Goal: Learn about a topic: Learn about a topic

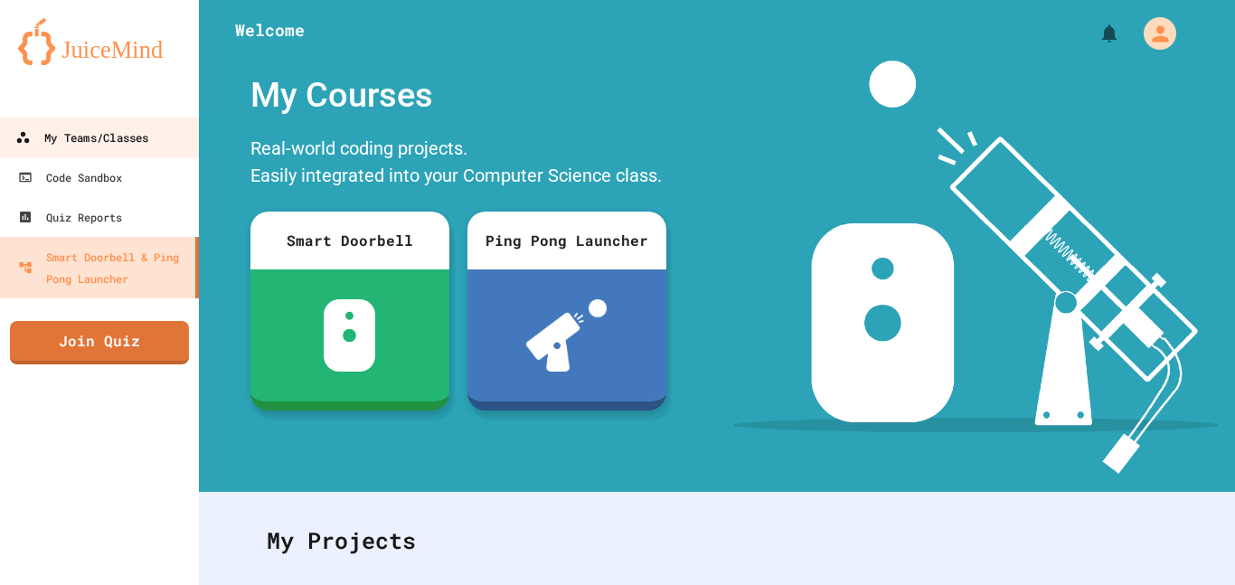
click at [107, 146] on div "My Teams/Classes" at bounding box center [81, 138] width 133 height 23
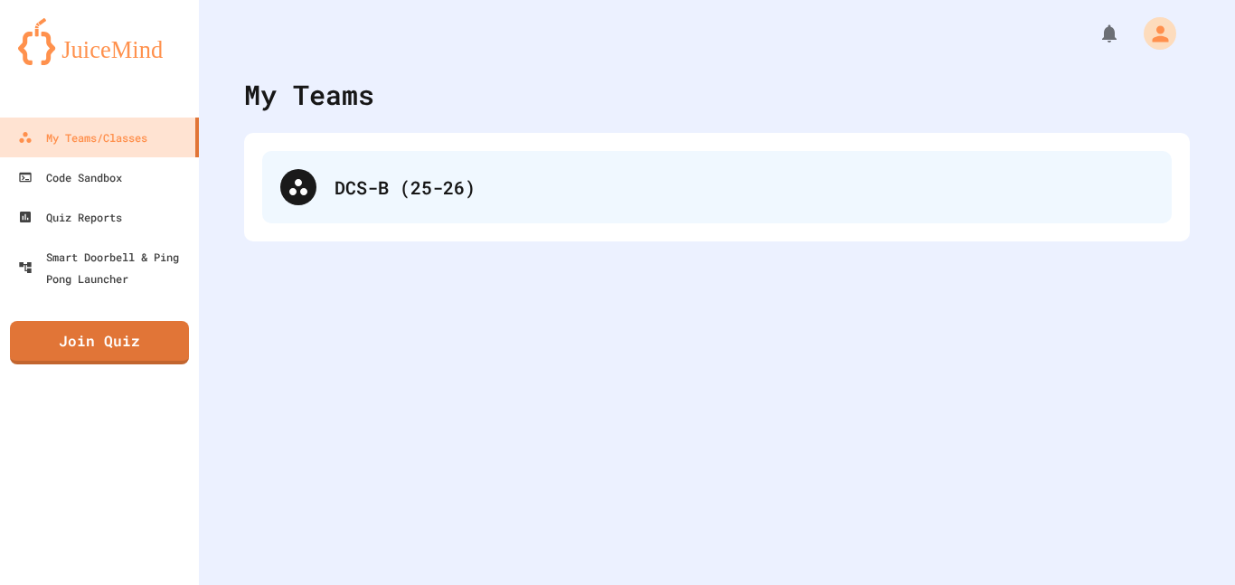
click at [462, 205] on div "DCS-B (25-26)" at bounding box center [717, 187] width 910 height 72
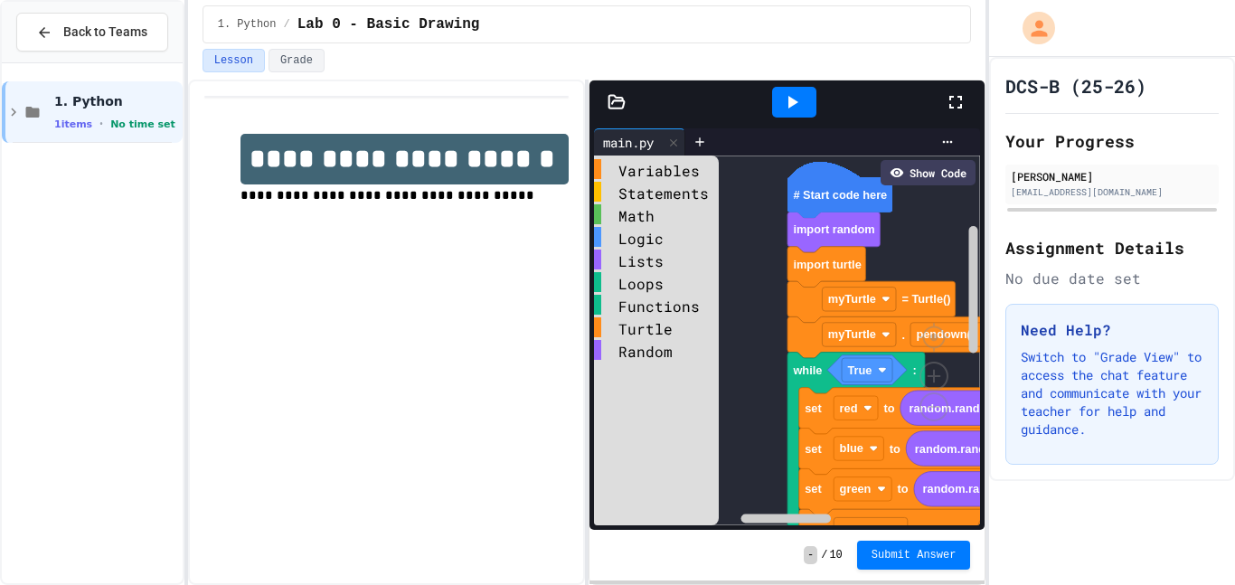
click at [957, 99] on icon at bounding box center [956, 102] width 22 height 22
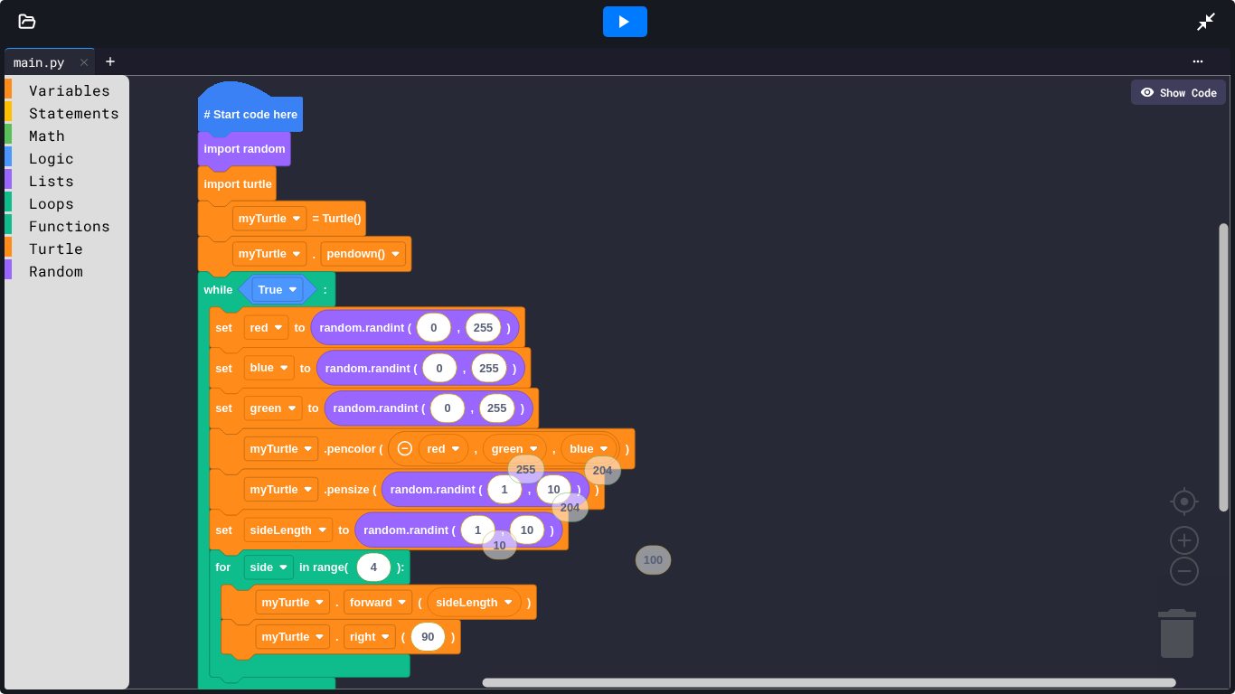
click at [1221, 281] on g "Blockly Workspace" at bounding box center [1224, 390] width 14 height 600
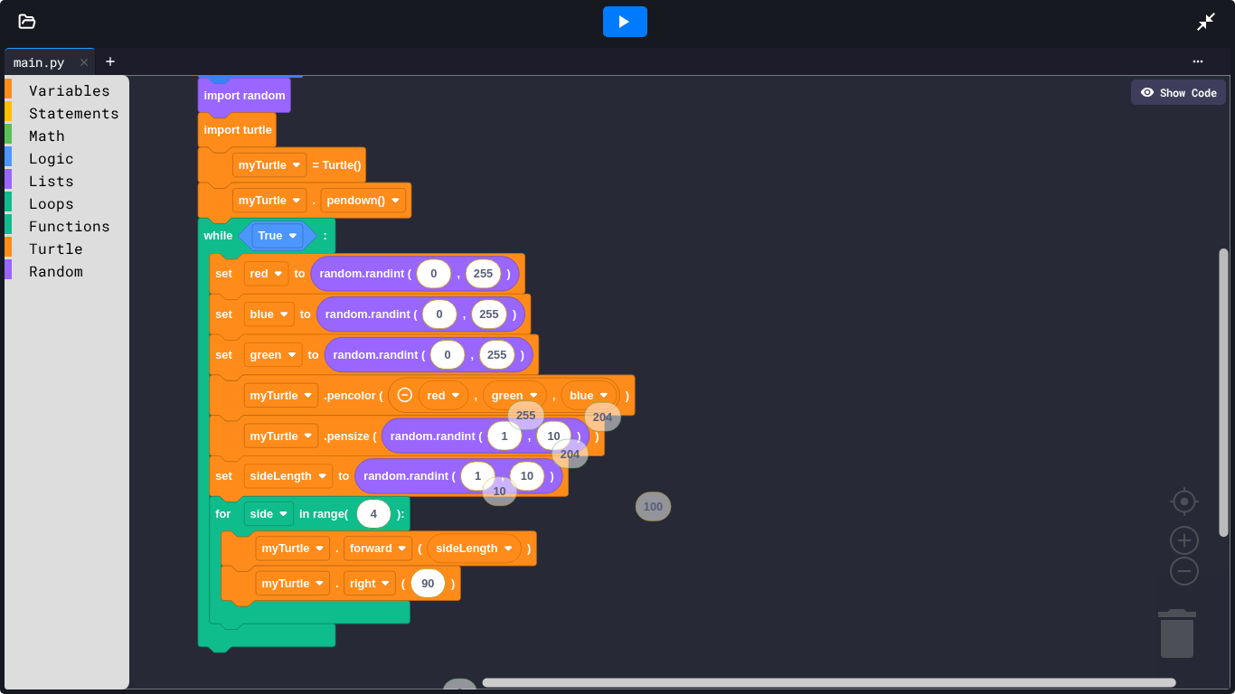
click at [1213, 307] on div "Variables Statements Math Logic Lists Loops Functions Turtle Random # Start cod…" at bounding box center [618, 382] width 1226 height 615
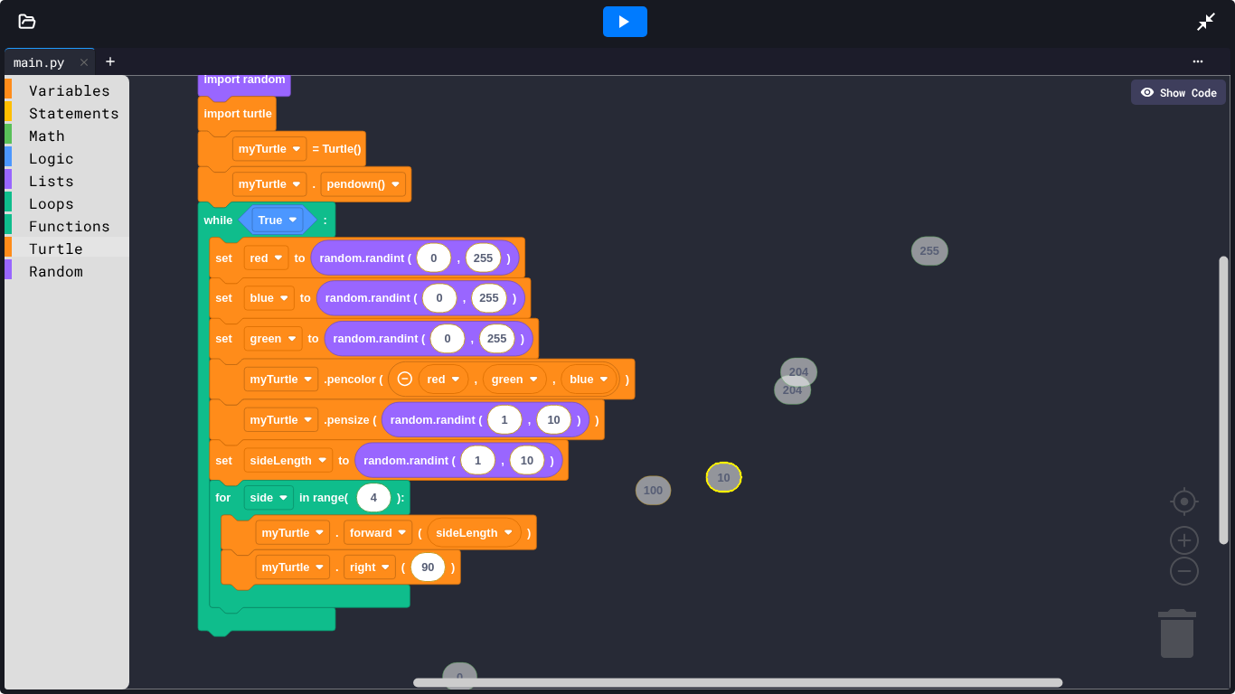
click at [55, 240] on div "Turtle" at bounding box center [67, 247] width 125 height 20
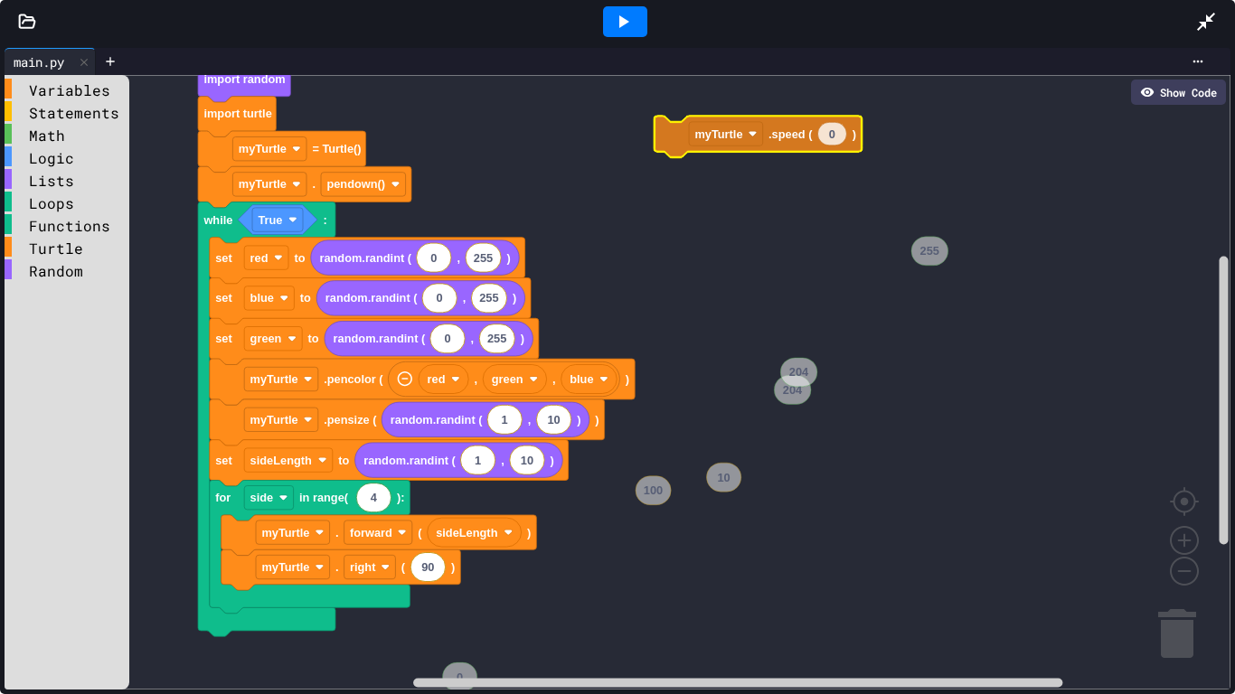
click at [789, 135] on div "Variables Statements Math Logic Lists Loops Functions Turtle Random # Start cod…" at bounding box center [618, 382] width 1226 height 615
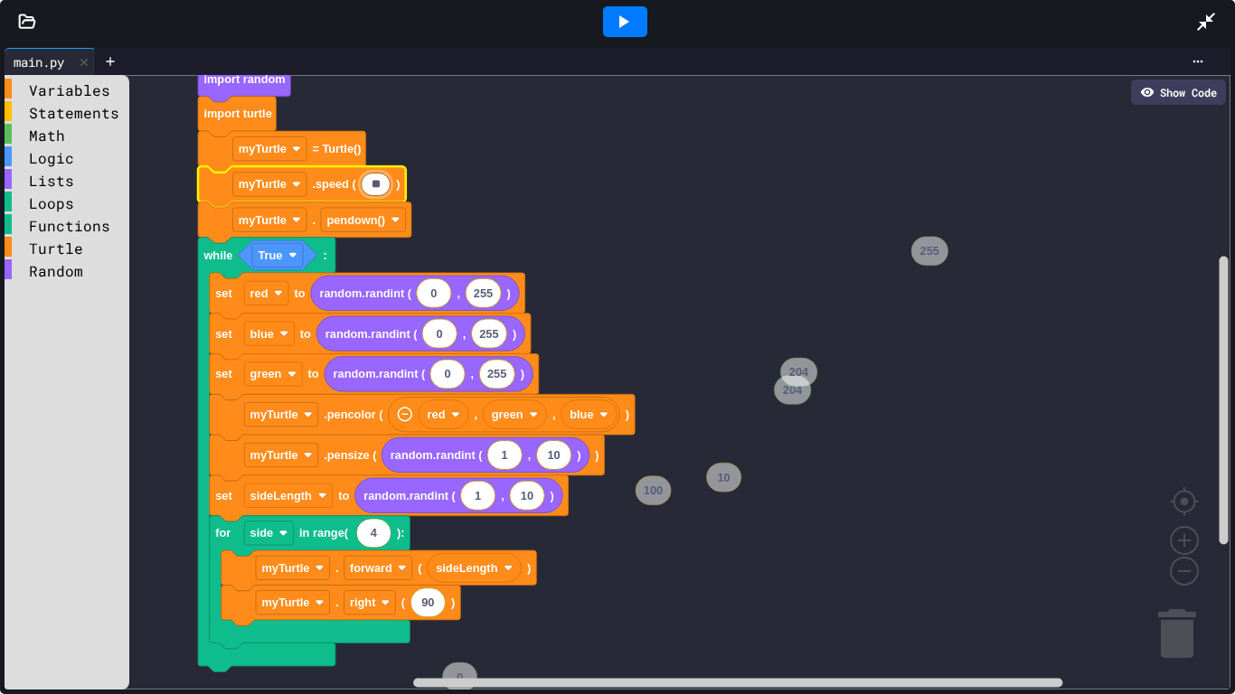
type input "**"
click at [621, 22] on icon at bounding box center [624, 21] width 10 height 13
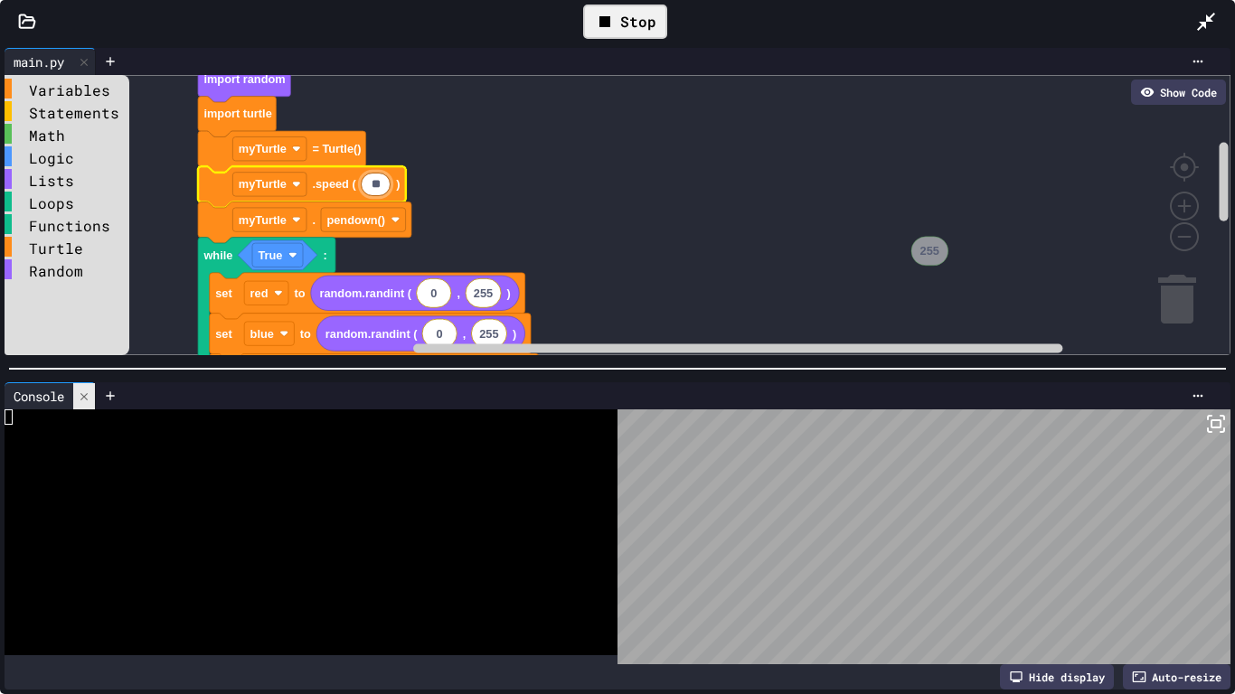
click at [83, 400] on icon at bounding box center [84, 397] width 13 height 13
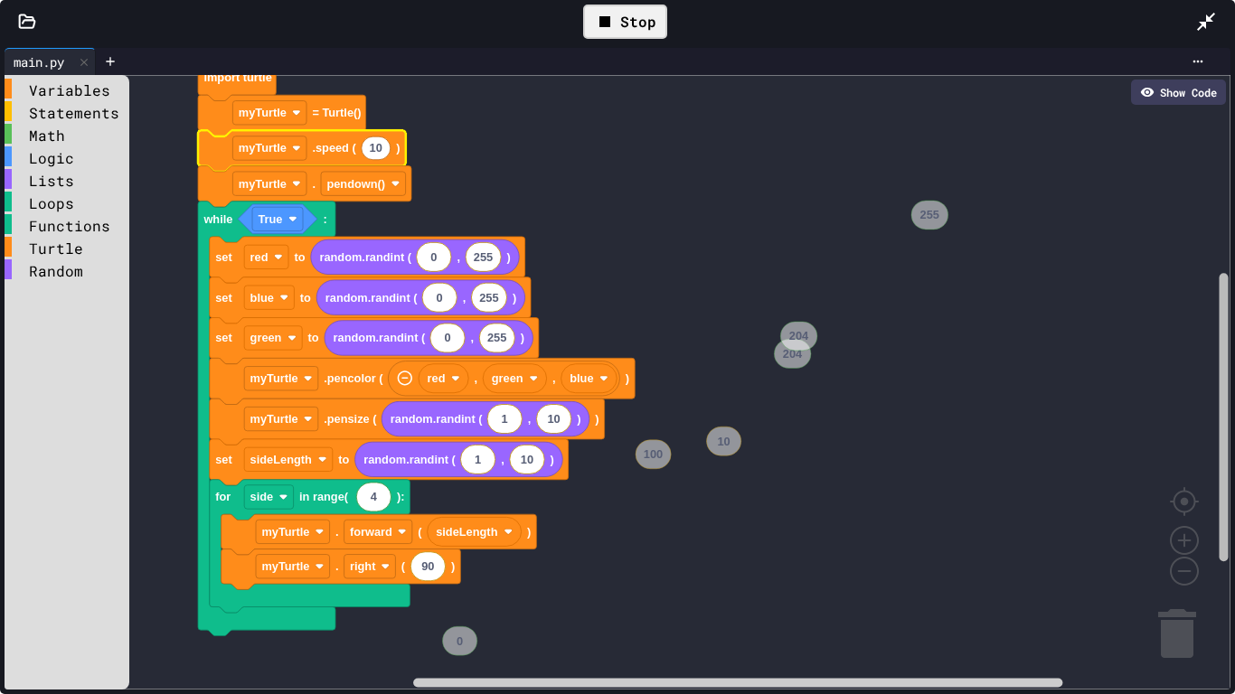
click at [1220, 307] on rect "Blockly Workspace" at bounding box center [1224, 417] width 9 height 288
click at [90, 91] on div "Variables" at bounding box center [67, 89] width 125 height 20
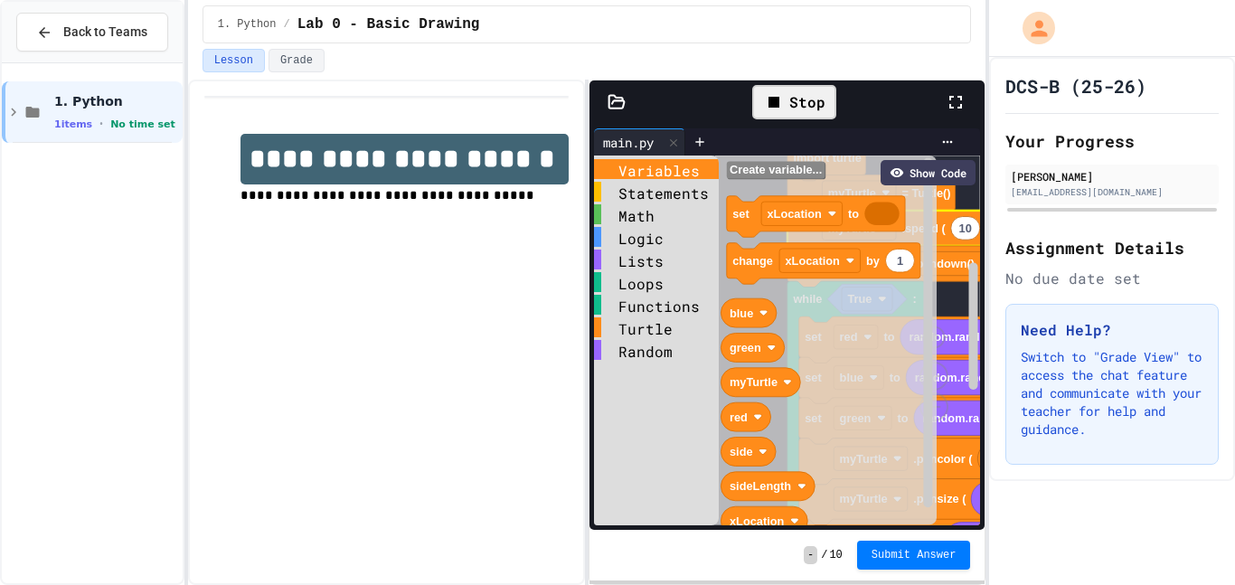
click at [948, 101] on icon at bounding box center [956, 102] width 22 height 22
click at [959, 114] on div at bounding box center [965, 102] width 40 height 52
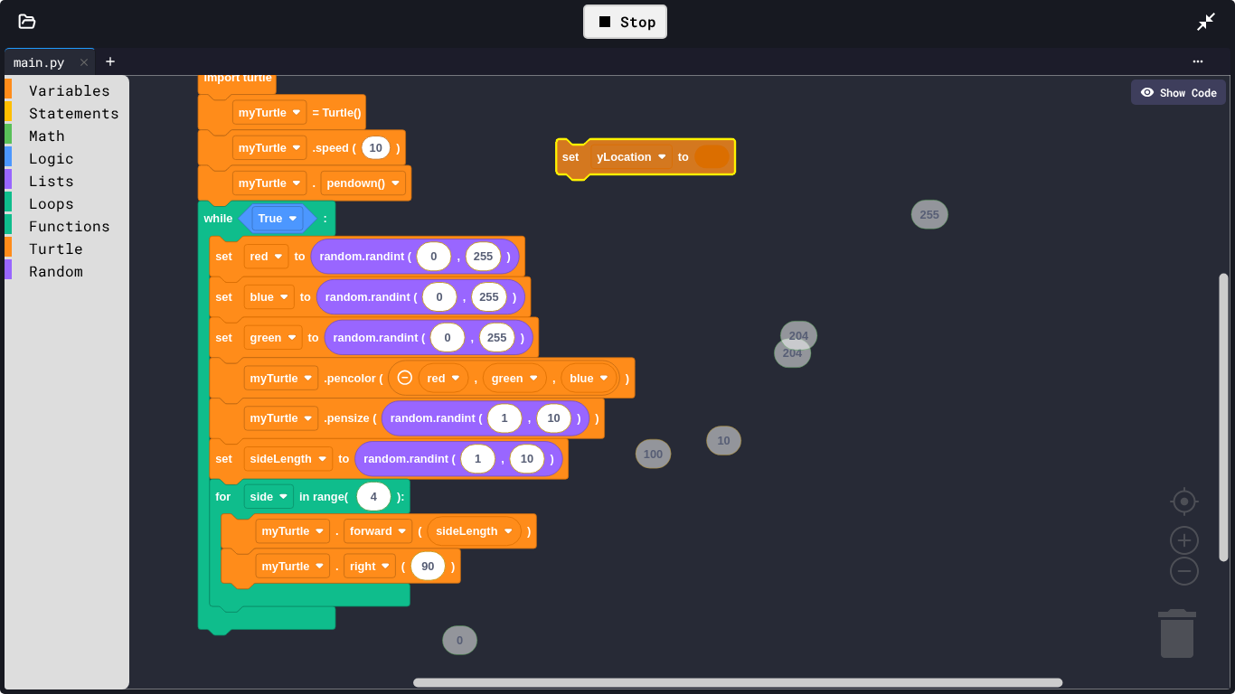
click at [574, 156] on div "Variables Statements Math Logic Lists Loops Functions Turtle Random # Start cod…" at bounding box center [618, 382] width 1226 height 615
click at [717, 160] on icon "Blockly Workspace" at bounding box center [645, 160] width 179 height 42
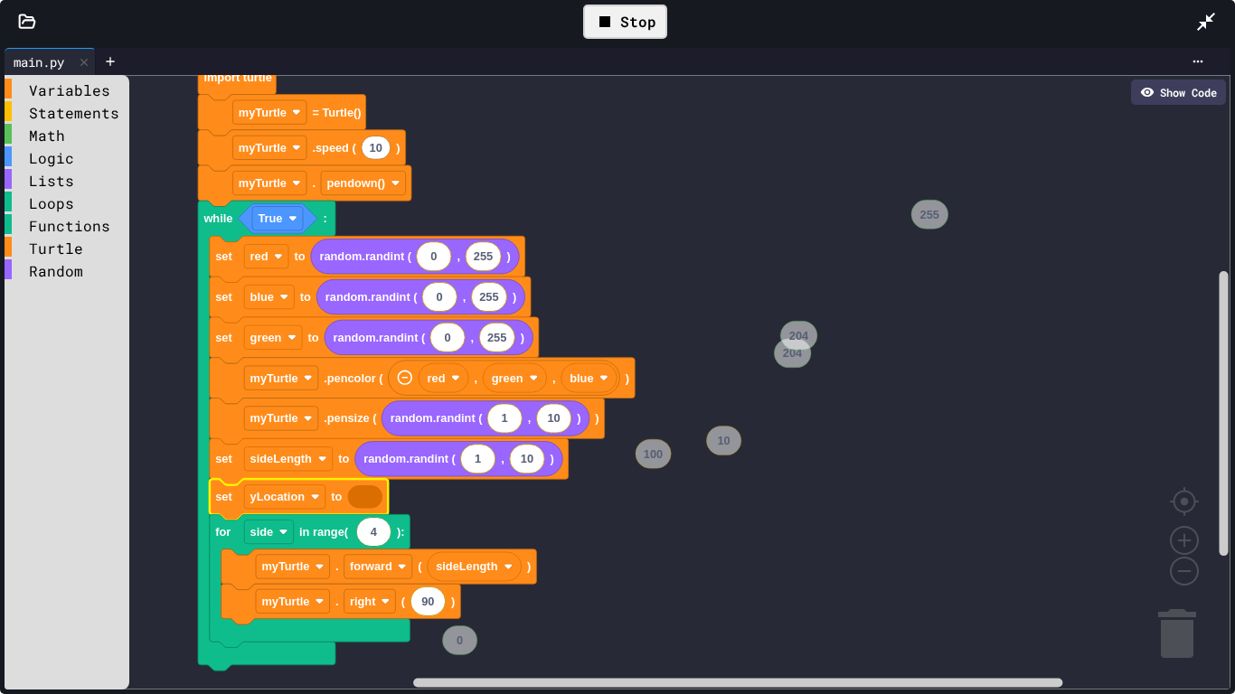
click at [361, 494] on icon "Blockly Workspace" at bounding box center [365, 498] width 34 height 24
click at [483, 520] on rect "Blockly Workspace" at bounding box center [618, 382] width 1226 height 615
click at [367, 504] on icon "Blockly Workspace" at bounding box center [365, 498] width 34 height 24
click at [364, 501] on icon "Blockly Workspace" at bounding box center [365, 498] width 34 height 24
click at [45, 96] on div "Variables" at bounding box center [67, 89] width 125 height 20
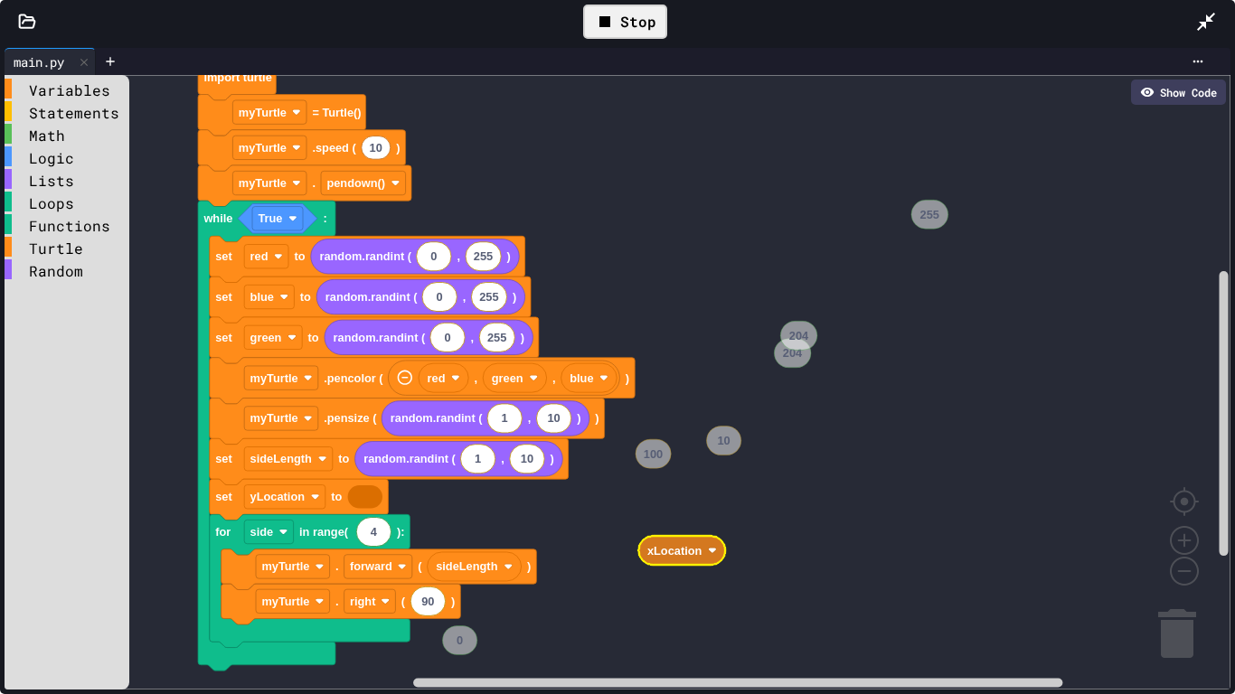
click at [663, 553] on div "Variables Statements Math Logic Lists Loops Functions Turtle Random # Start cod…" at bounding box center [618, 382] width 1226 height 615
click at [91, 85] on div "Variables" at bounding box center [67, 89] width 125 height 20
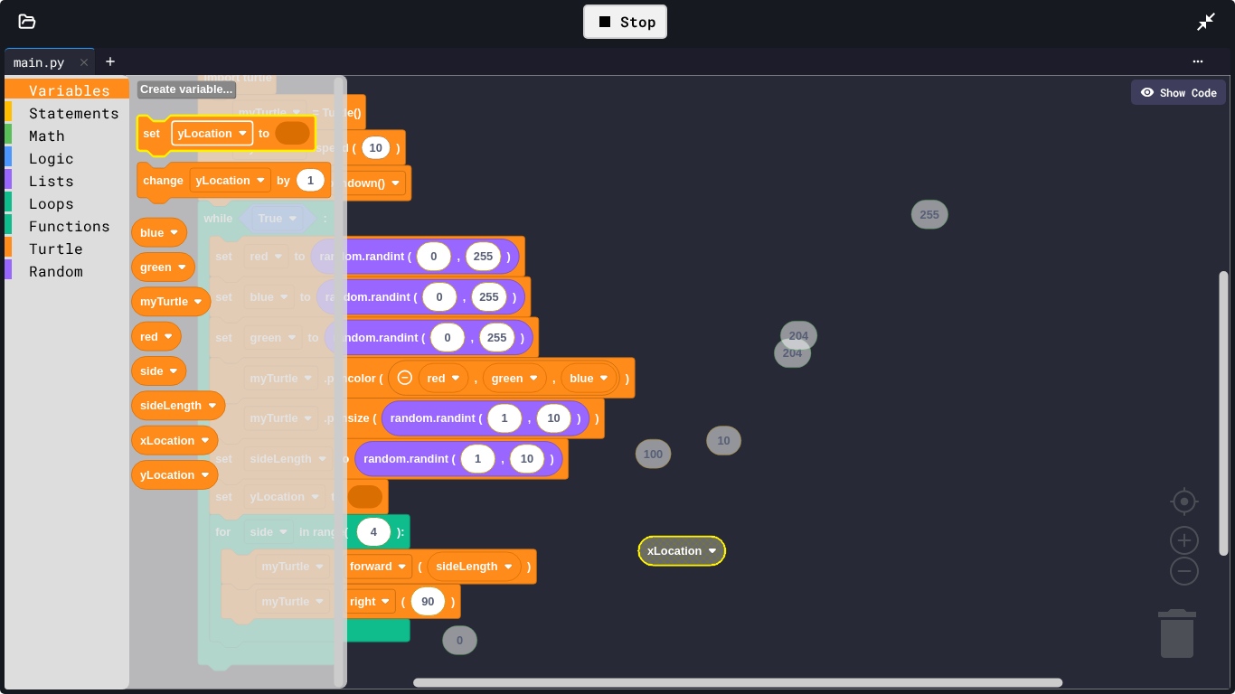
click at [230, 133] on text "yLocation" at bounding box center [205, 134] width 55 height 14
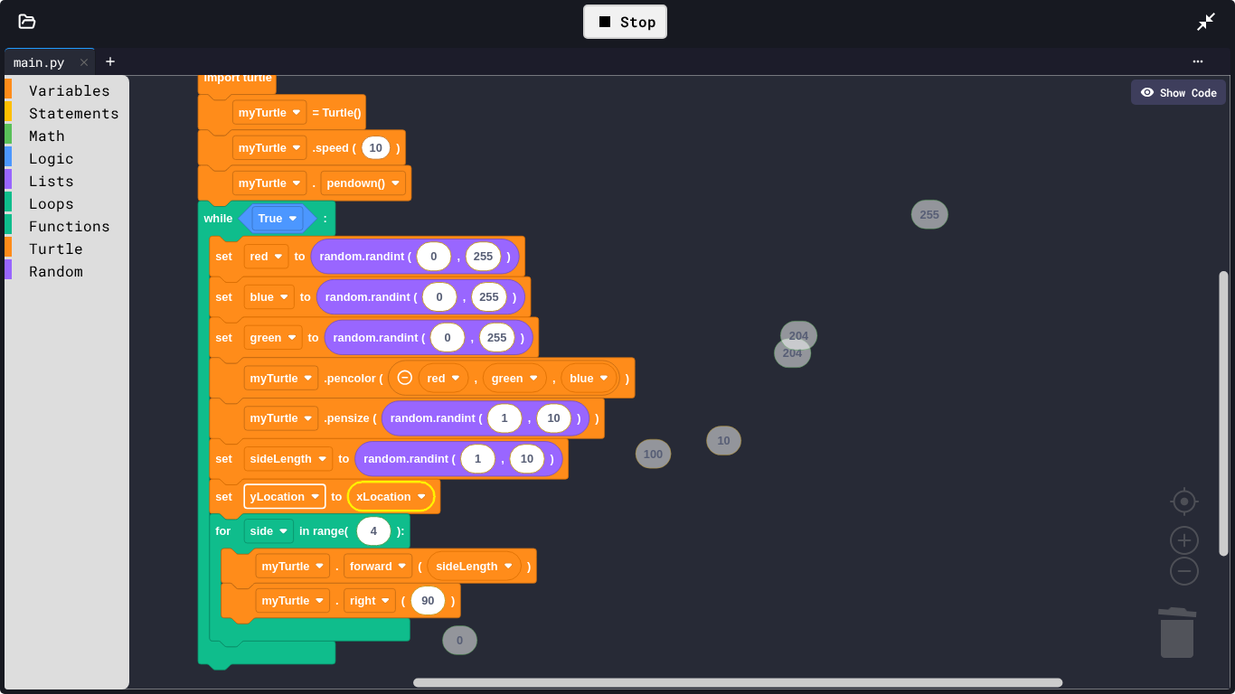
click at [277, 496] on text "yLocation" at bounding box center [277, 497] width 55 height 14
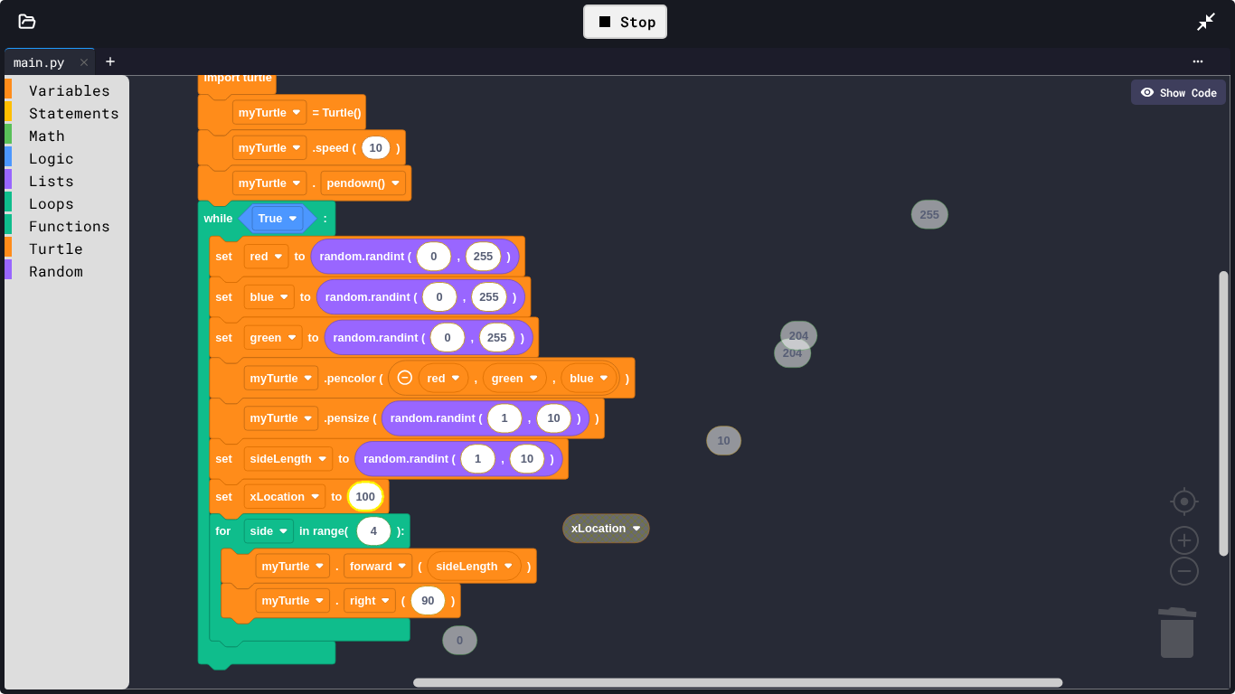
click at [370, 497] on text "100" at bounding box center [364, 497] width 19 height 14
type input "**"
click at [52, 86] on div "Variables" at bounding box center [67, 89] width 125 height 20
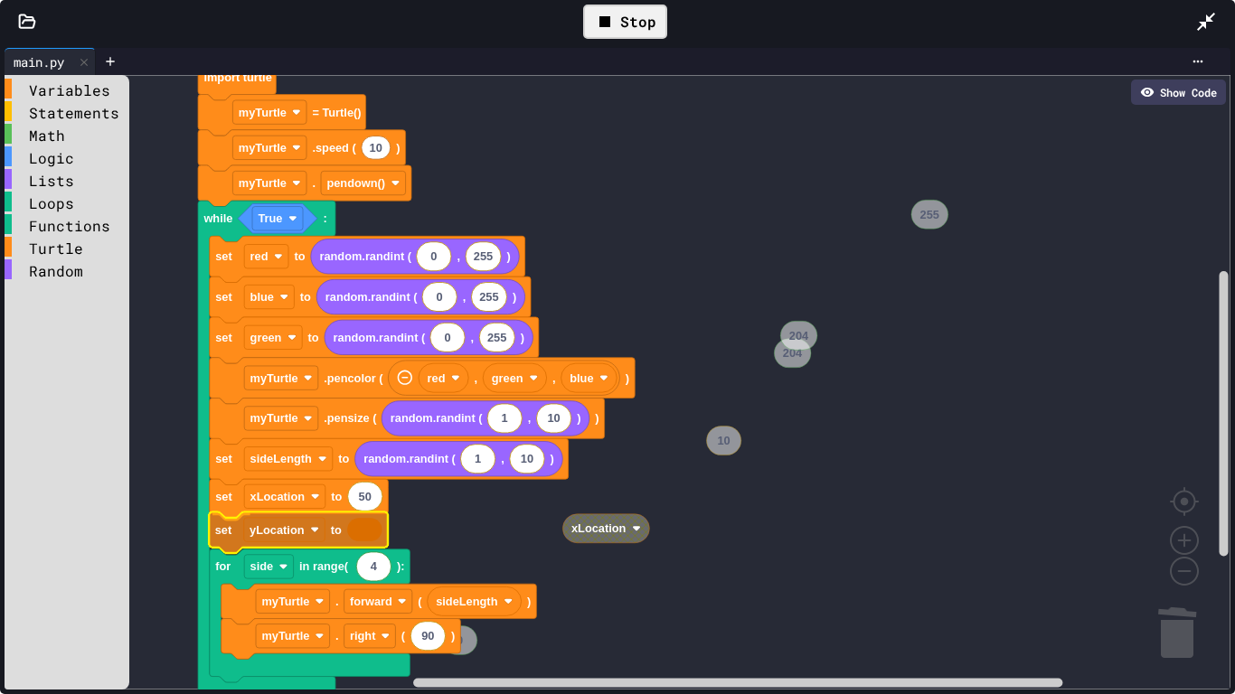
click at [226, 536] on div "Variables Statements Math Logic Lists Loops Functions Turtle Random # Start cod…" at bounding box center [618, 382] width 1226 height 615
click at [360, 527] on icon "Blockly Workspace" at bounding box center [365, 532] width 34 height 24
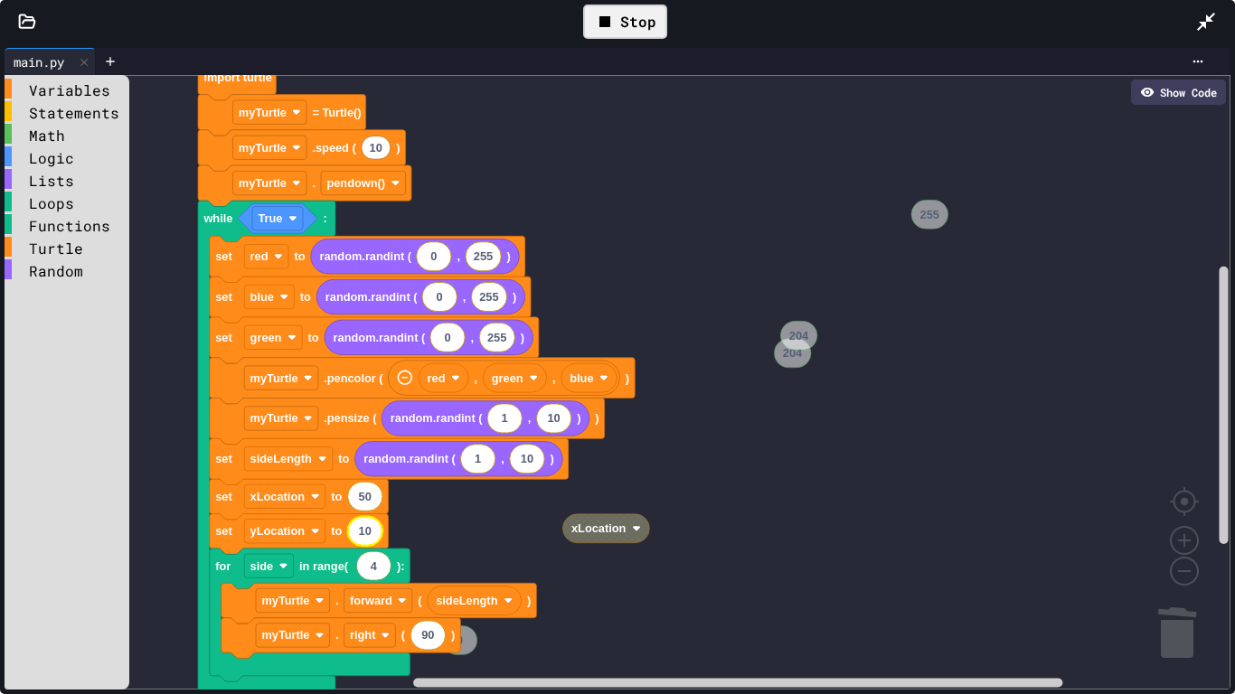
click at [372, 530] on icon "Blockly Workspace" at bounding box center [365, 531] width 34 height 29
type input "***"
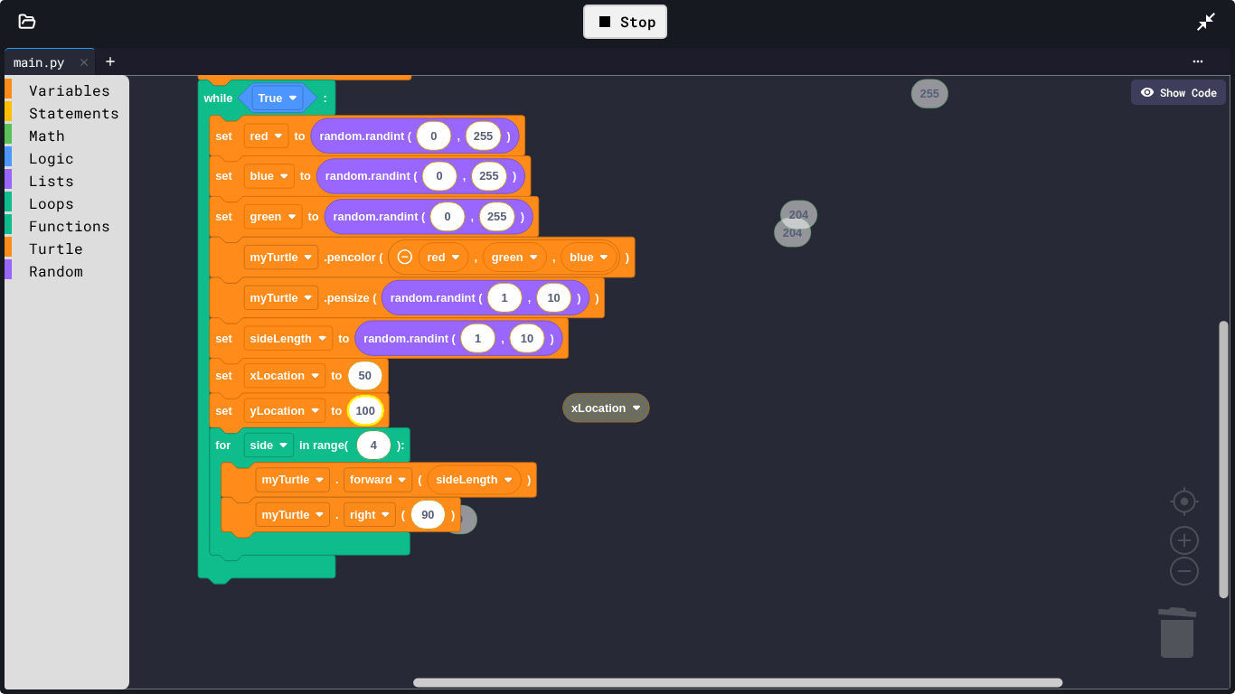
click at [1215, 408] on div "Variables Statements Math Logic Lists Loops Functions Turtle Random # Start cod…" at bounding box center [618, 382] width 1226 height 615
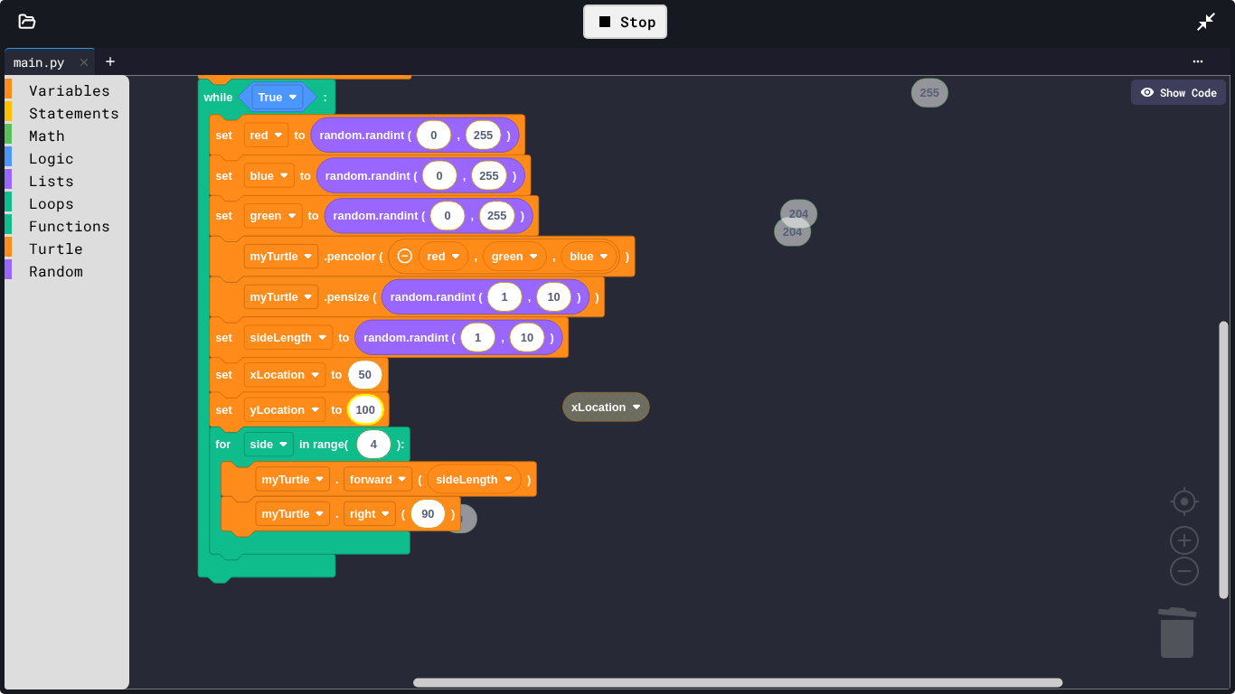
click at [934, 434] on rect "Blockly Workspace" at bounding box center [618, 382] width 1226 height 615
click at [70, 246] on div "Turtle" at bounding box center [67, 247] width 125 height 20
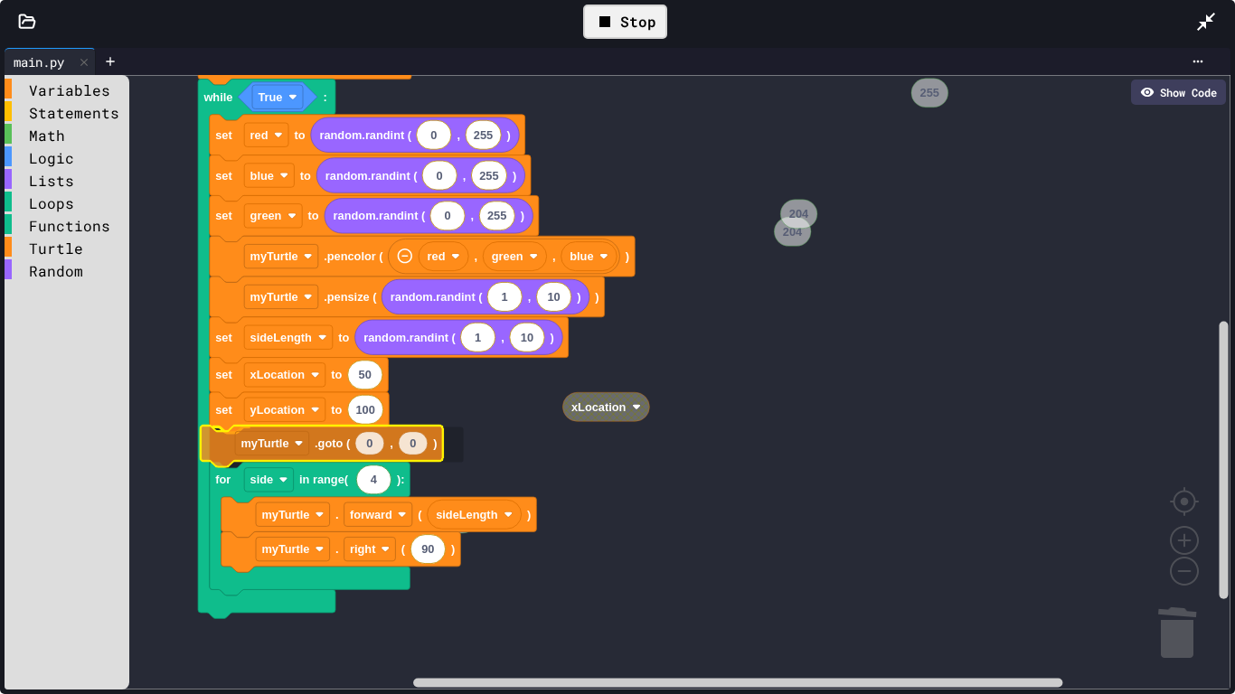
click at [326, 444] on div "Variables Statements Math Logic Lists Loops Functions Turtle Random # Start cod…" at bounding box center [618, 382] width 1226 height 615
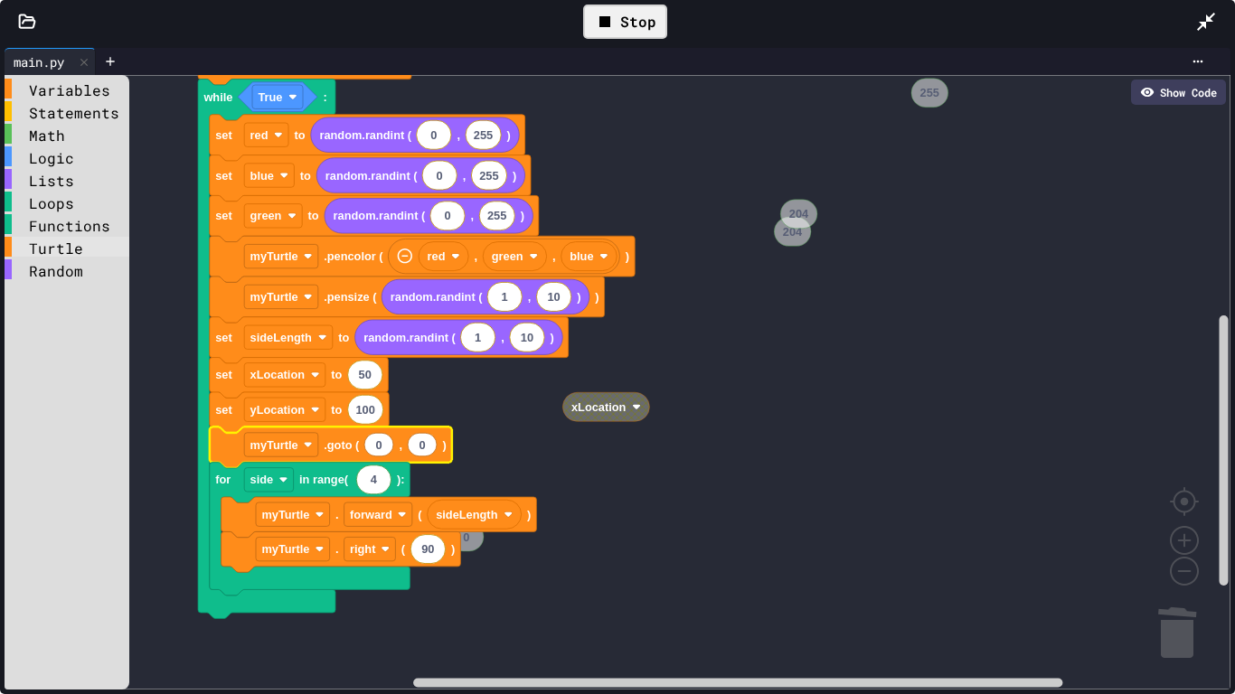
click at [70, 245] on div "Turtle" at bounding box center [67, 247] width 125 height 20
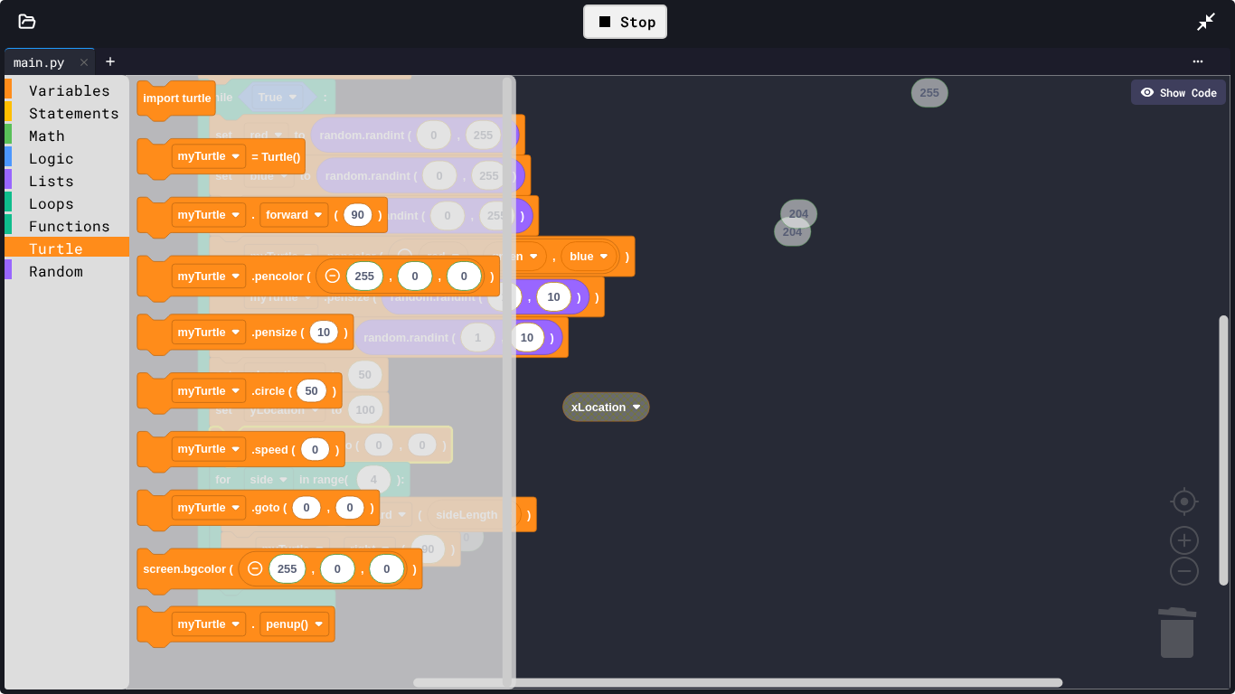
click at [714, 501] on rect "Blockly Workspace" at bounding box center [618, 382] width 1226 height 615
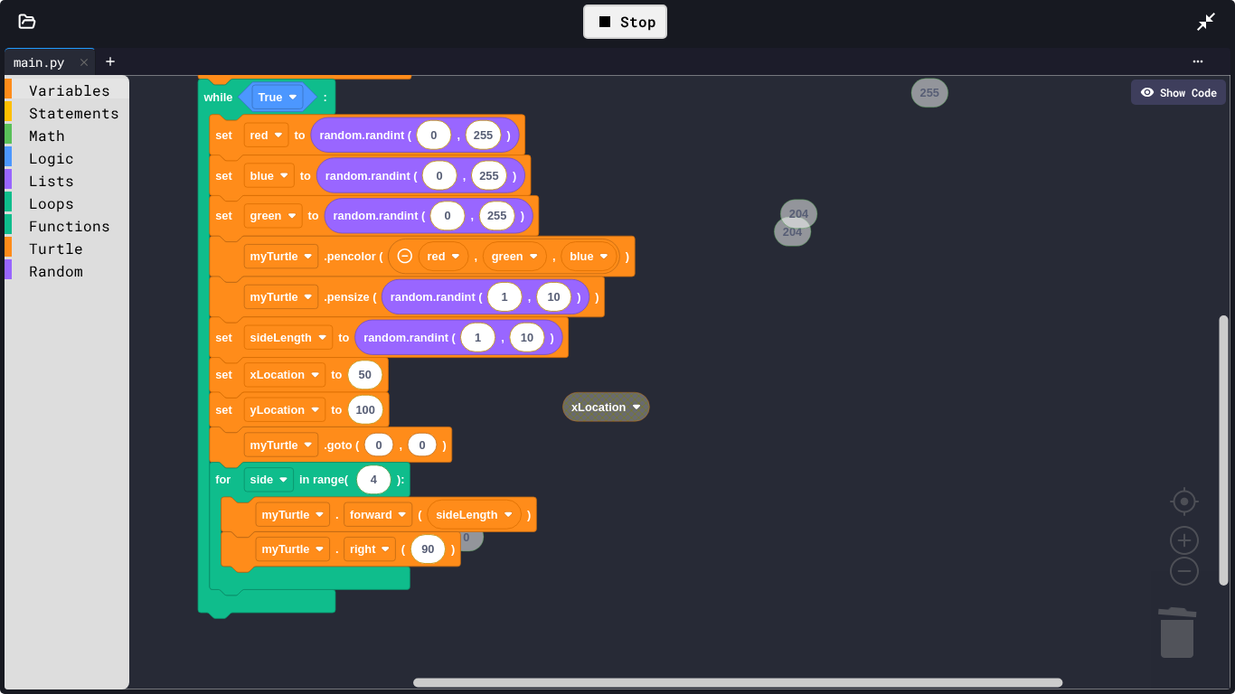
click at [80, 93] on div "Variables" at bounding box center [67, 89] width 125 height 20
click at [364, 439] on div "Variables Statements Math Logic Lists Loops Functions Turtle Random # Start cod…" at bounding box center [618, 382] width 1226 height 615
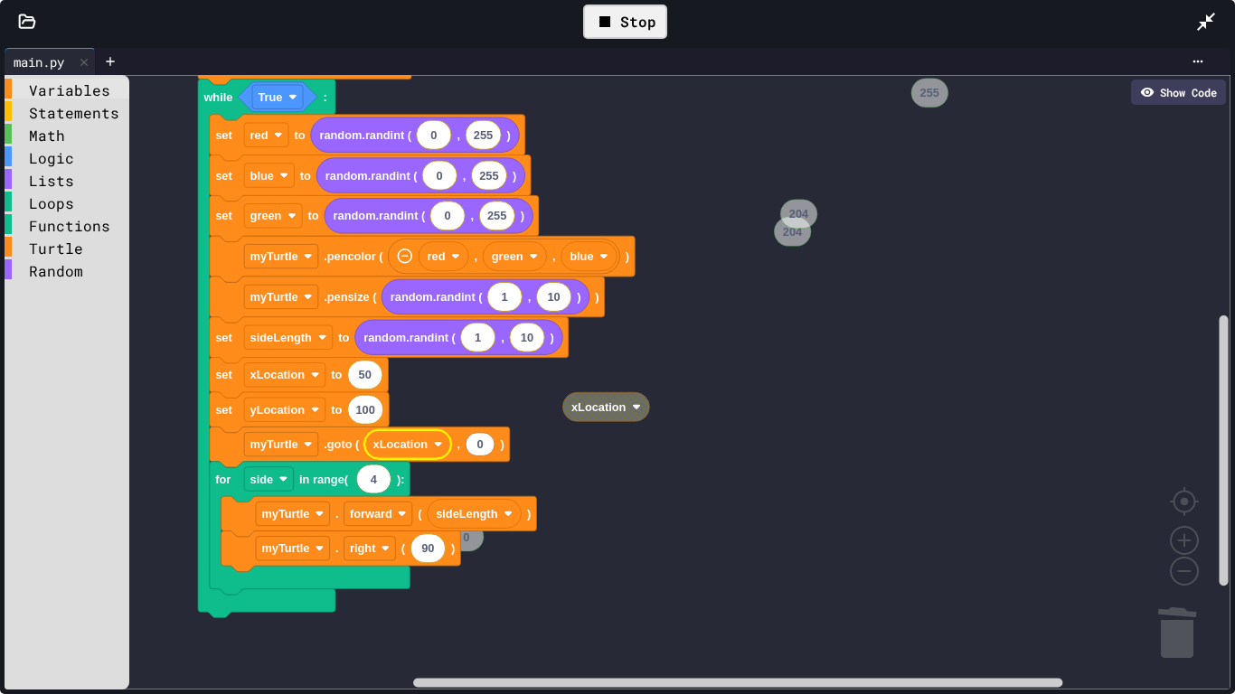
click at [36, 96] on div "Variables" at bounding box center [67, 89] width 125 height 20
click at [499, 442] on div "Variables Statements Math Logic Lists Loops Functions Turtle Random # Start cod…" at bounding box center [618, 382] width 1226 height 615
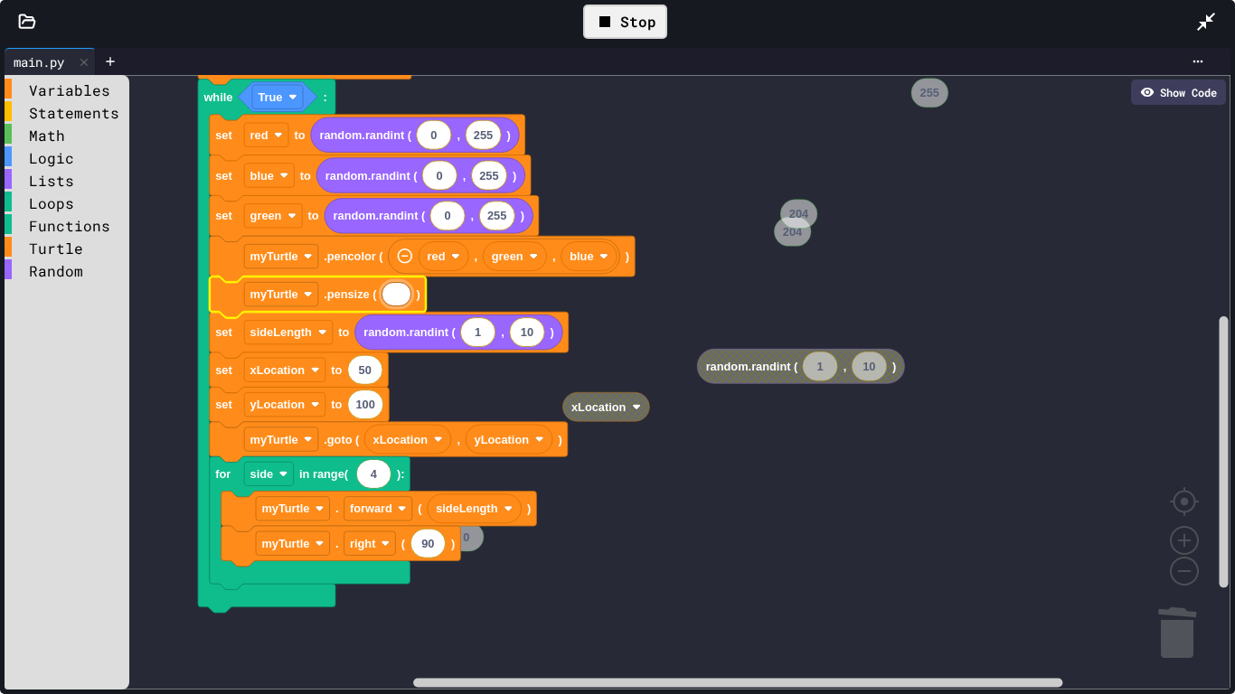
type input "*"
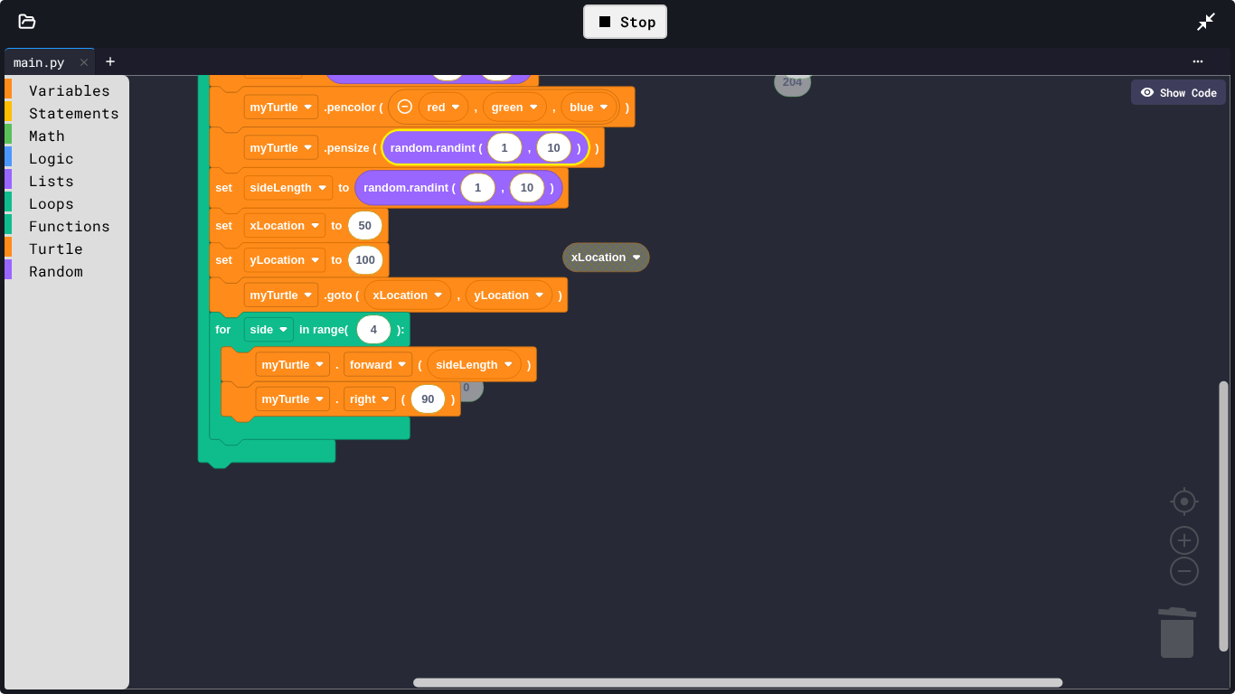
click at [1207, 440] on div "Variables Statements Math Logic Lists Loops Functions Turtle Random # Start cod…" at bounding box center [618, 382] width 1226 height 615
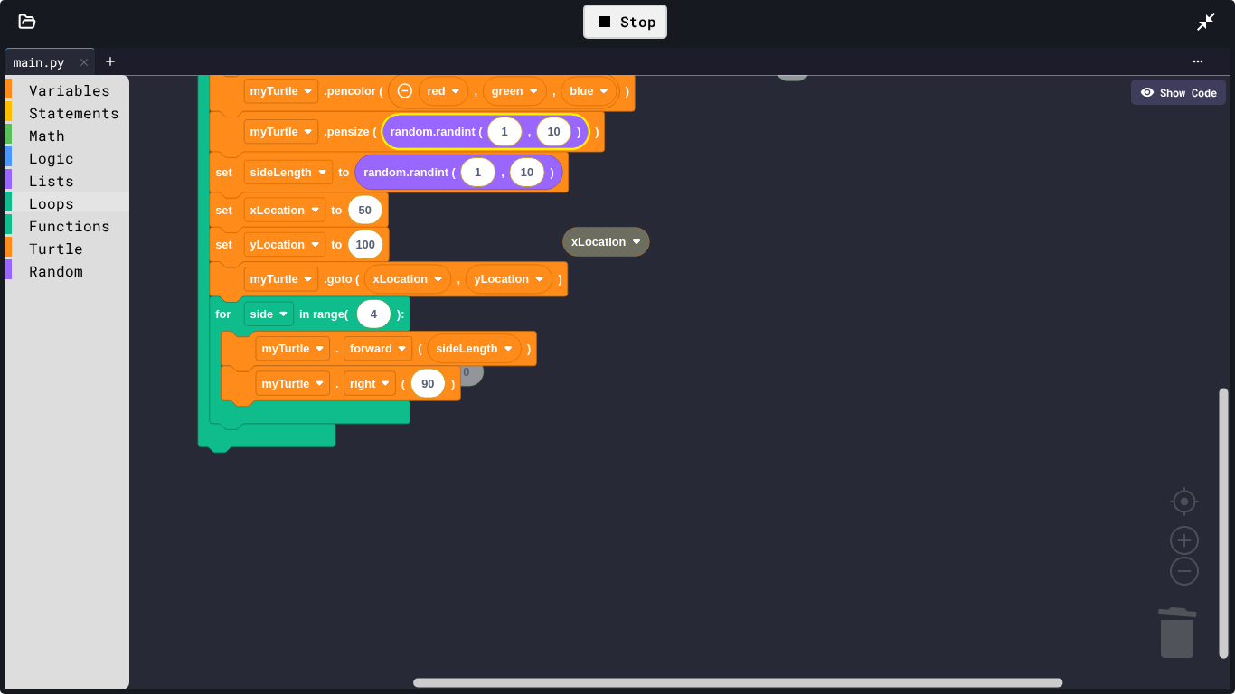
click at [50, 203] on div "Loops" at bounding box center [67, 202] width 125 height 20
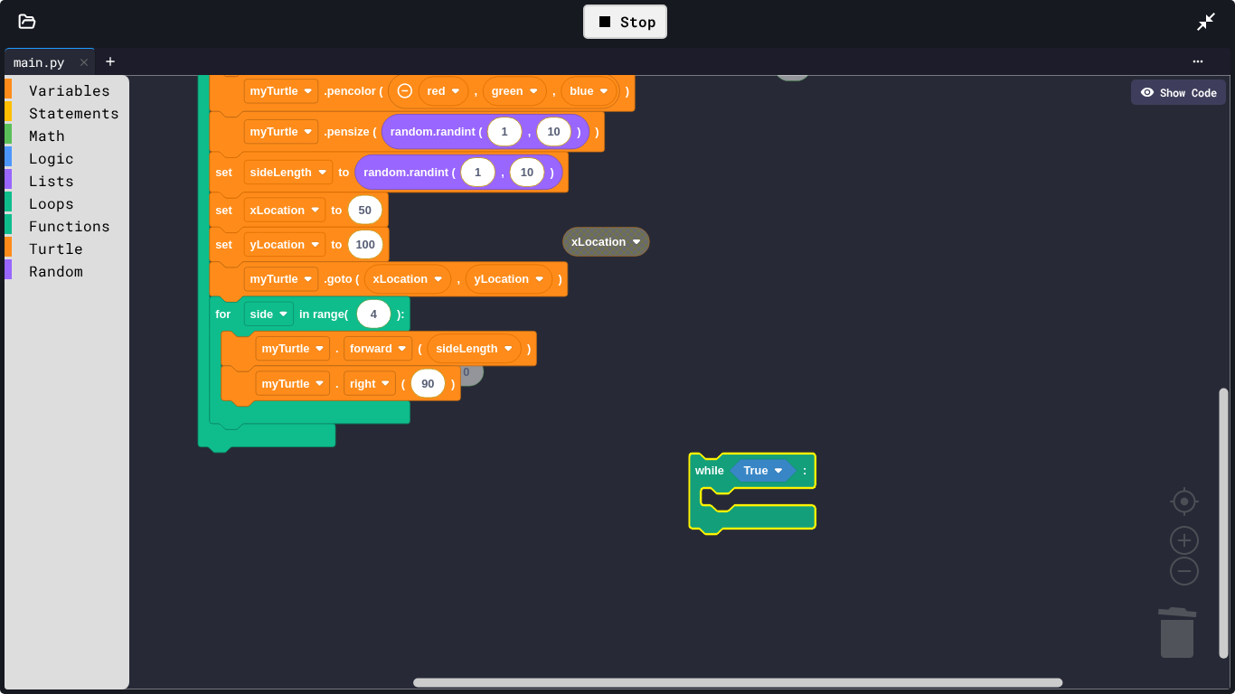
click at [701, 459] on div "Variables Statements Math Logic Lists Loops Functions Turtle Random # Start cod…" at bounding box center [618, 382] width 1226 height 615
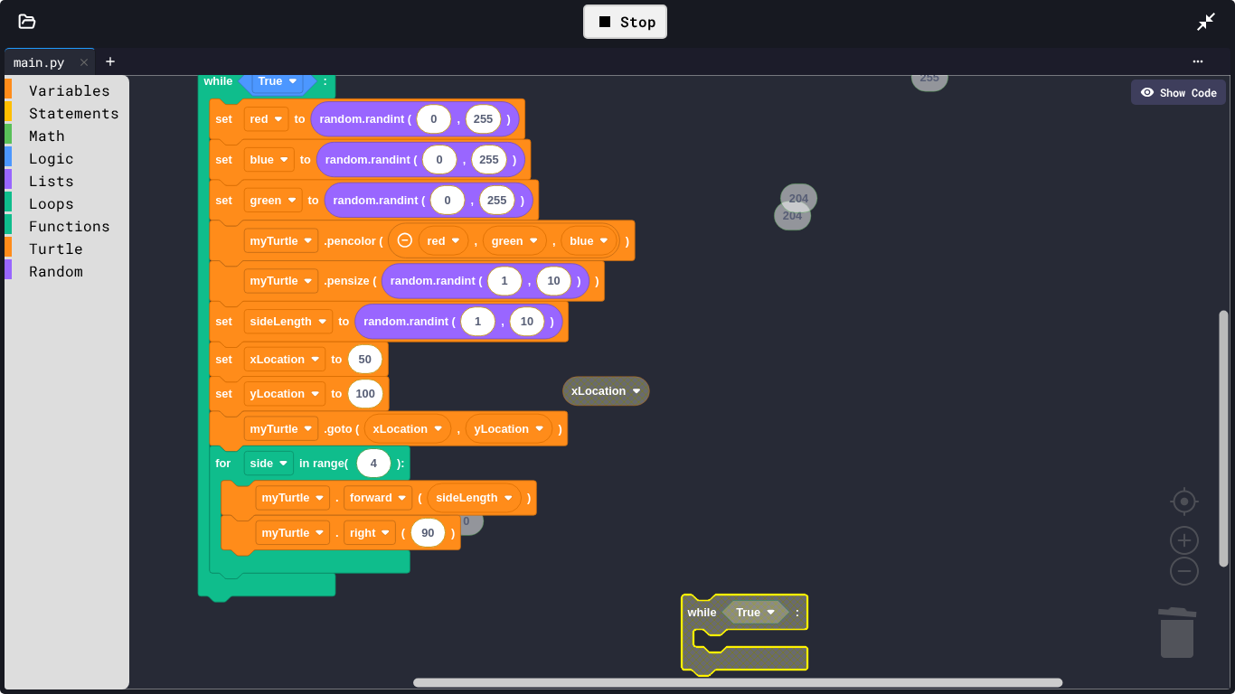
click at [1203, 381] on div "Variables Statements Math Logic Lists Loops Functions Turtle Random # Start cod…" at bounding box center [618, 382] width 1226 height 615
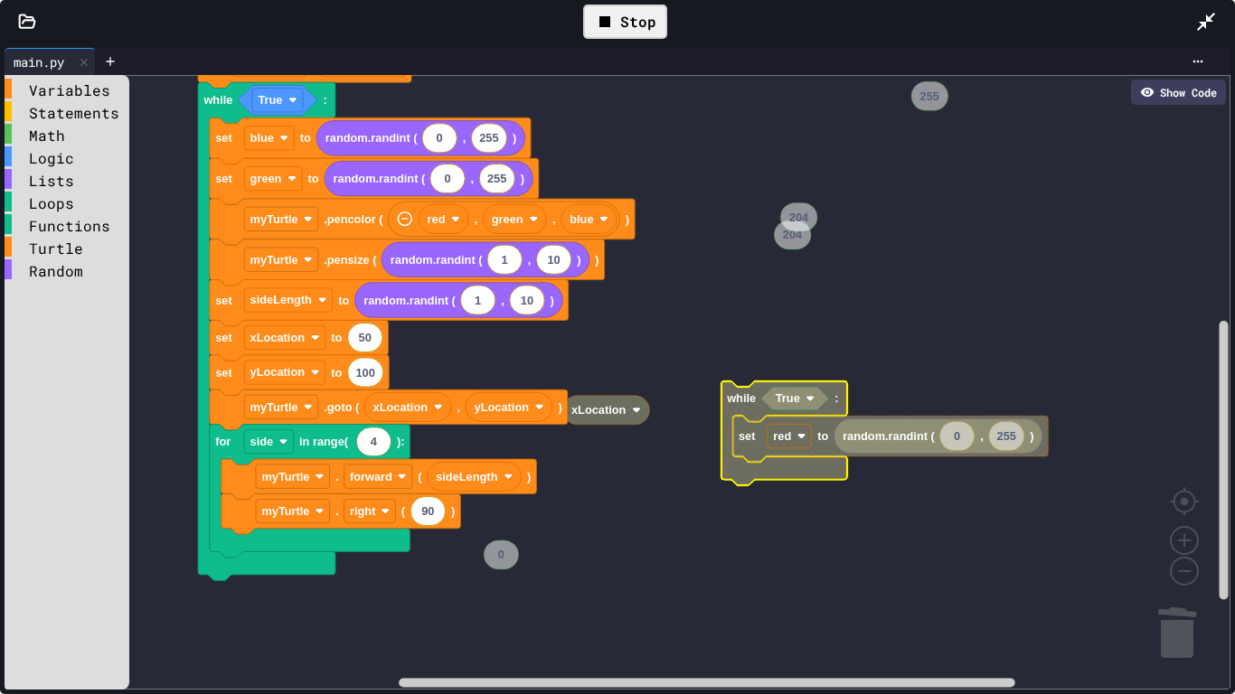
click at [921, 533] on rect "Blockly Workspace" at bounding box center [618, 382] width 1226 height 615
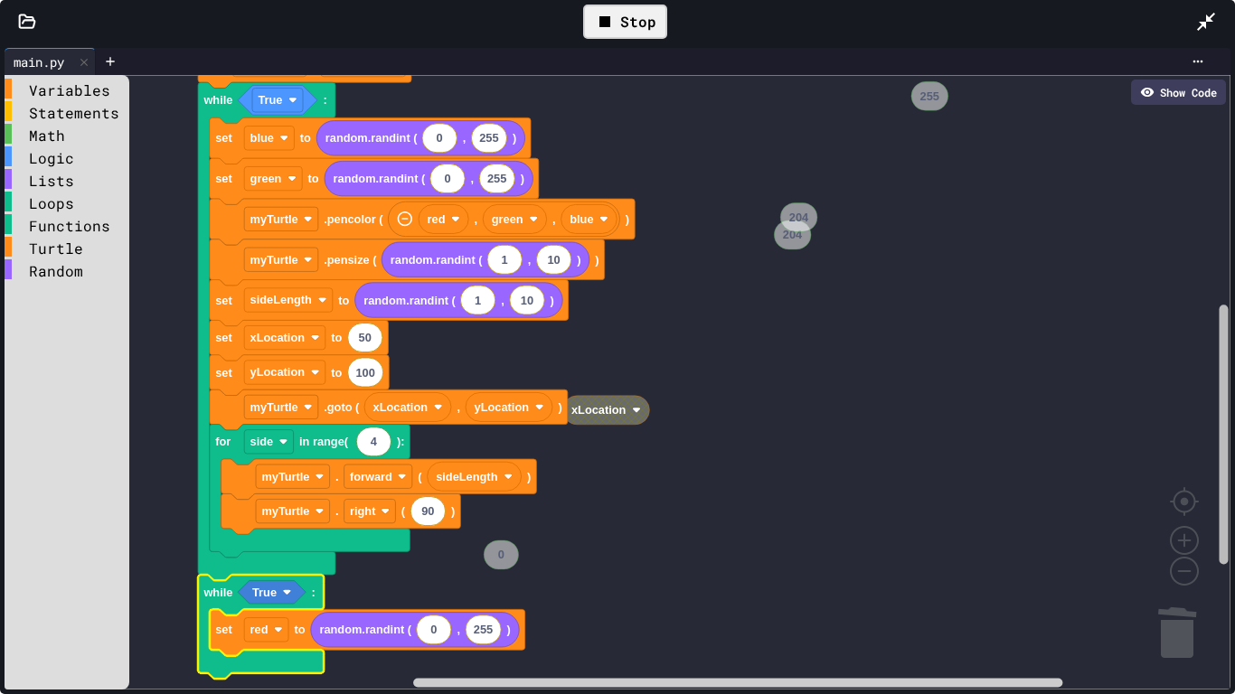
click at [1224, 463] on g "Blockly Workspace" at bounding box center [1224, 390] width 14 height 600
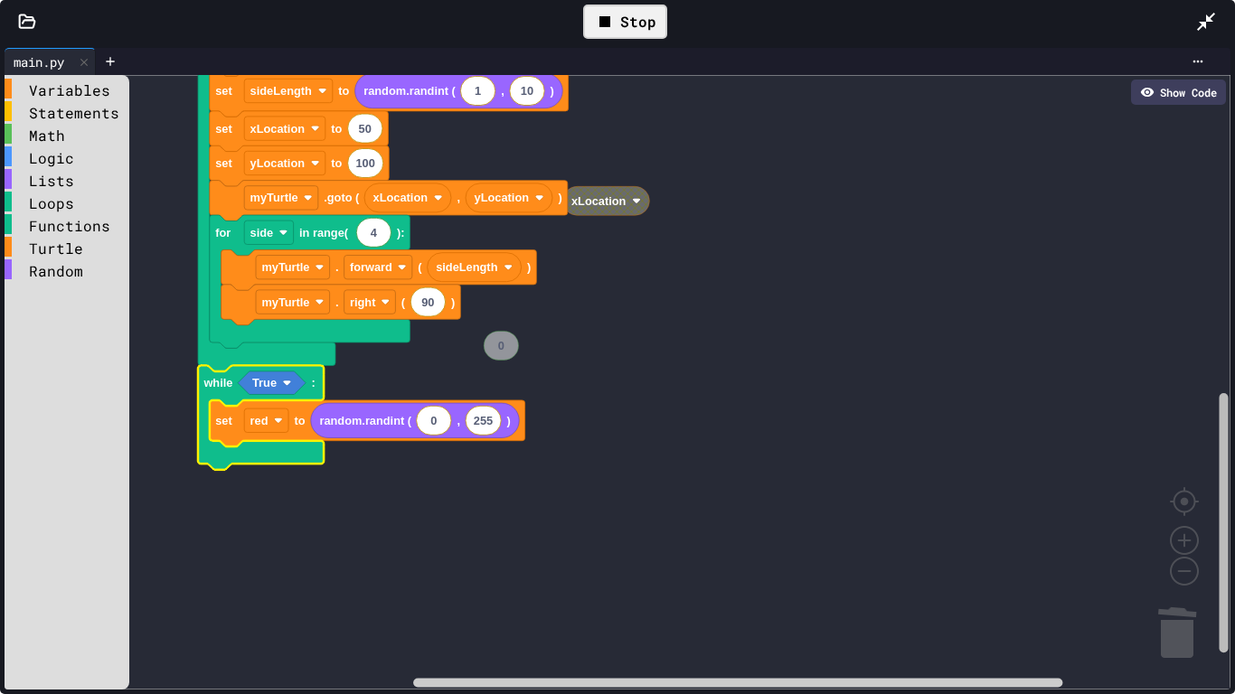
click at [1205, 538] on div "Variables Statements Math Logic Lists Loops Functions Turtle Random # Start cod…" at bounding box center [618, 382] width 1226 height 615
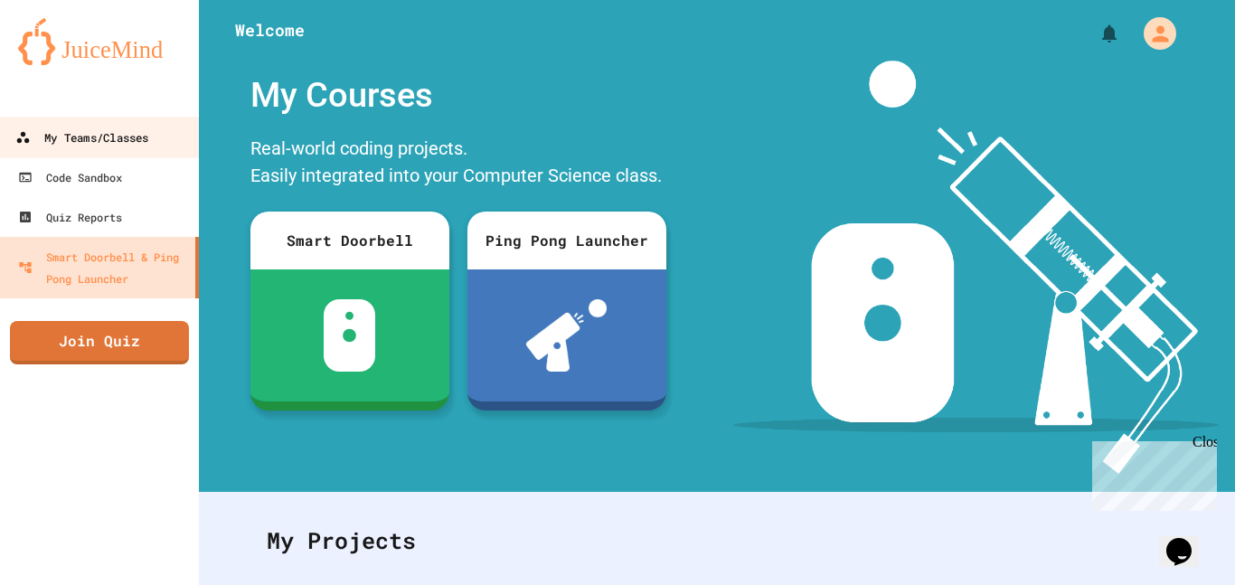
click at [117, 135] on div "My Teams/Classes" at bounding box center [81, 138] width 133 height 23
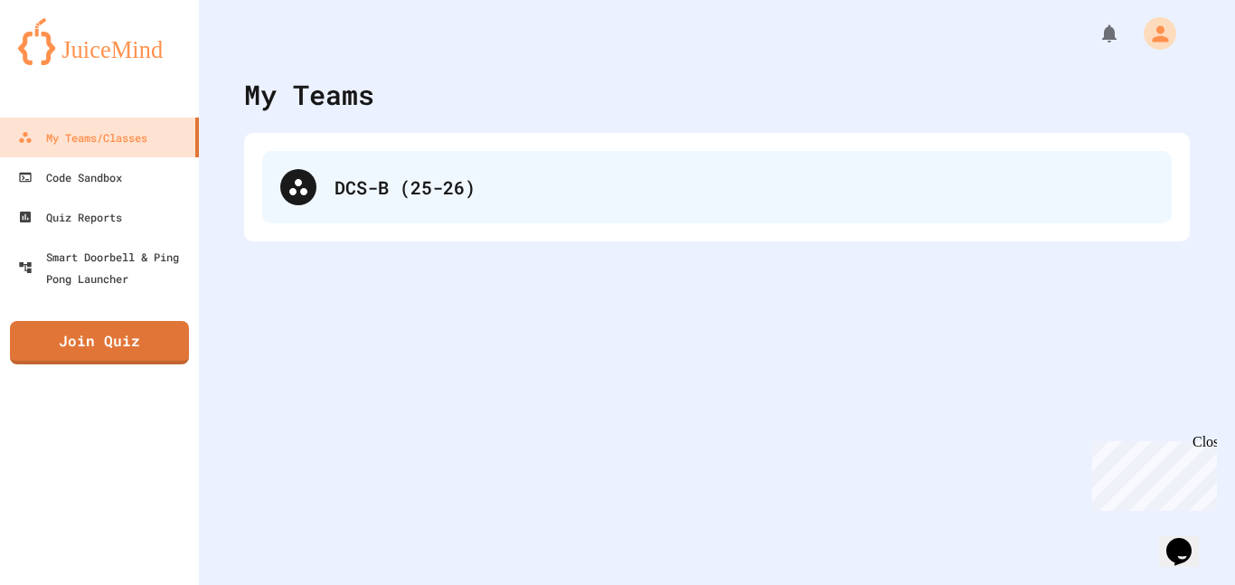
click at [535, 196] on div "DCS-B (25-26)" at bounding box center [744, 187] width 819 height 27
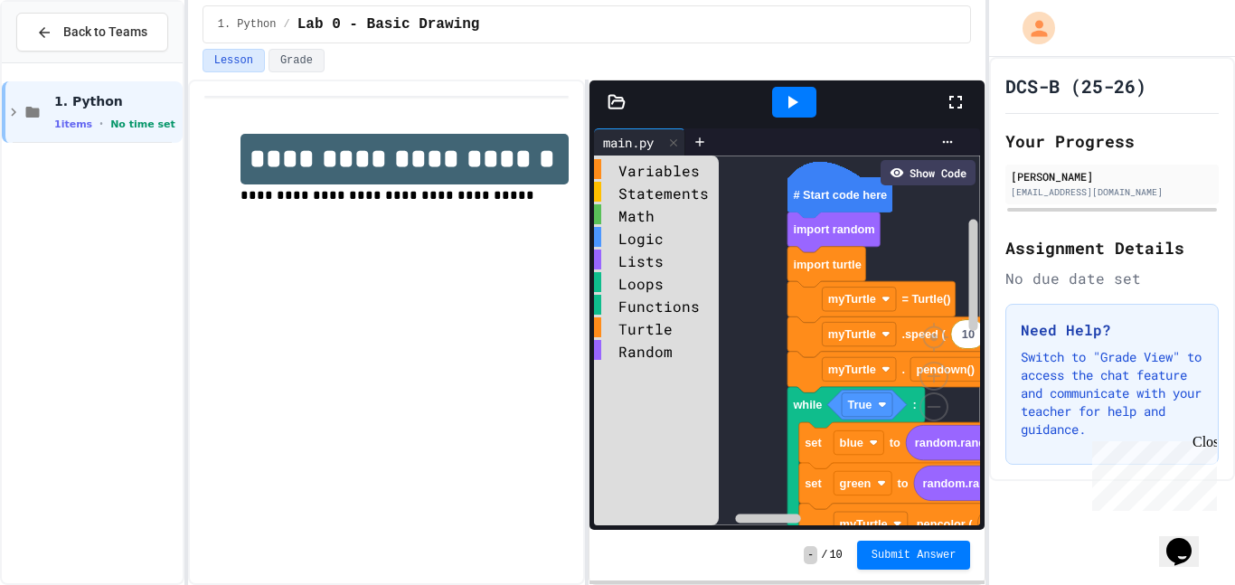
click at [954, 99] on icon at bounding box center [956, 102] width 22 height 22
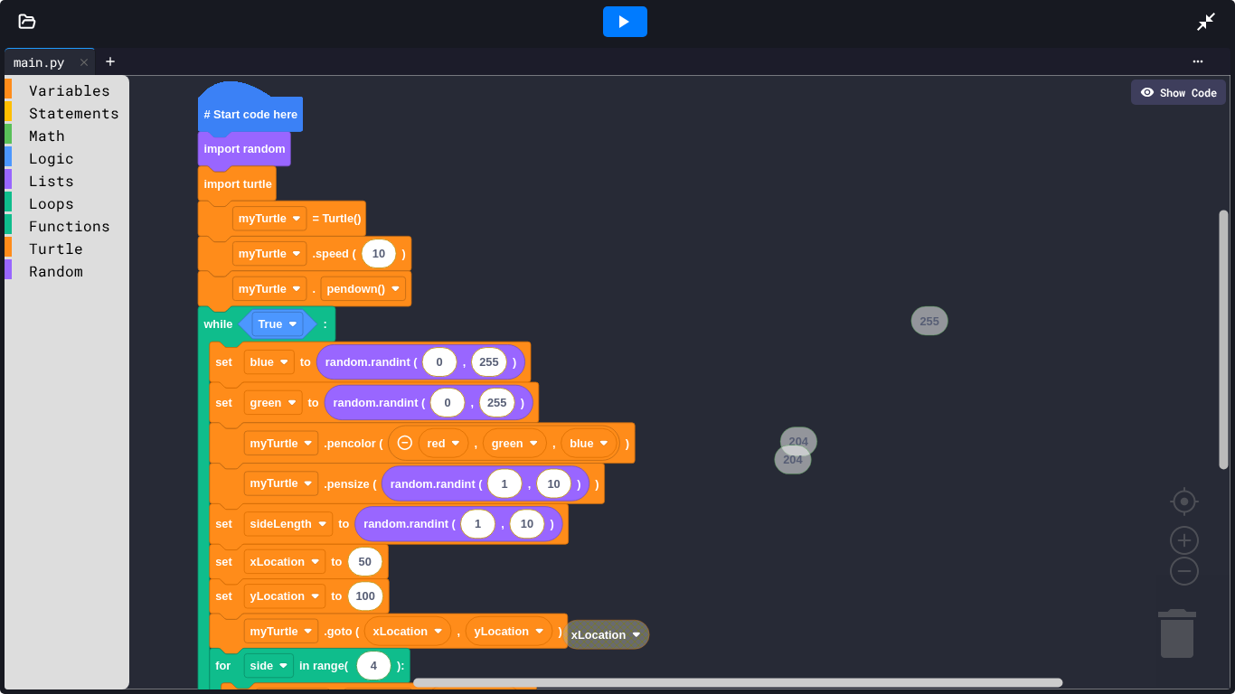
click at [1214, 356] on div "Variables Statements Math Logic Lists Loops Functions Turtle Random # Start cod…" at bounding box center [618, 382] width 1226 height 615
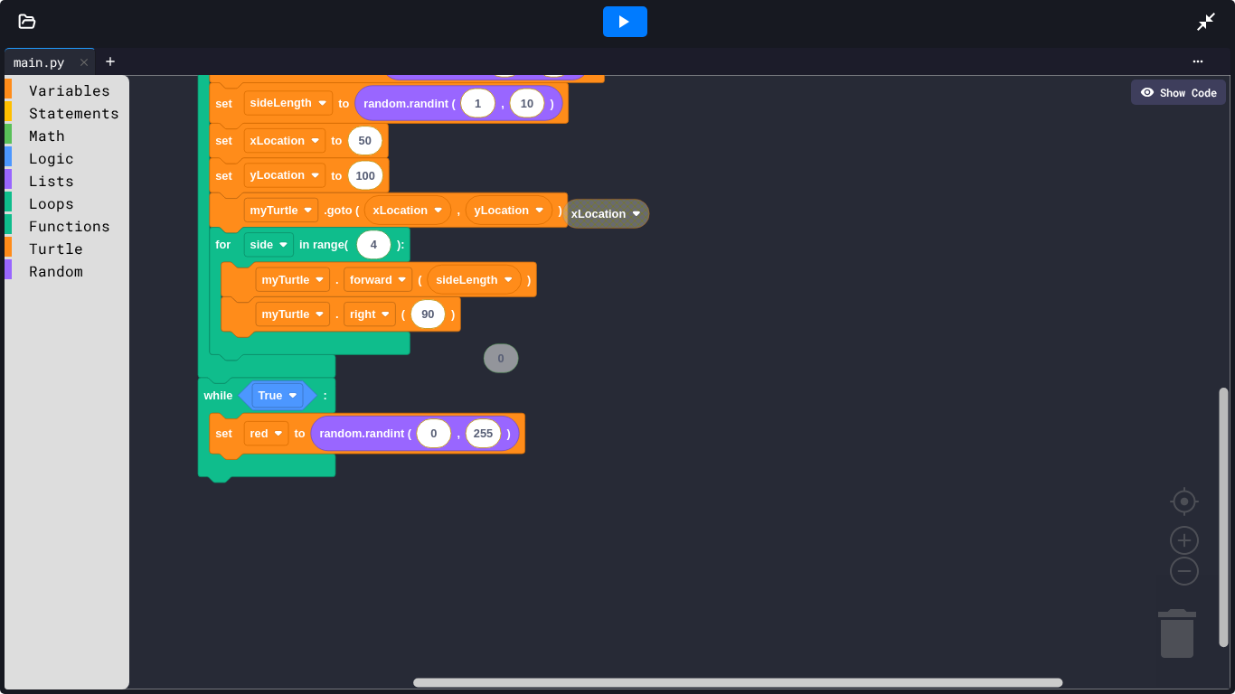
click at [1201, 524] on div "Variables Statements Math Logic Lists Loops Functions Turtle Random # Start cod…" at bounding box center [618, 382] width 1226 height 615
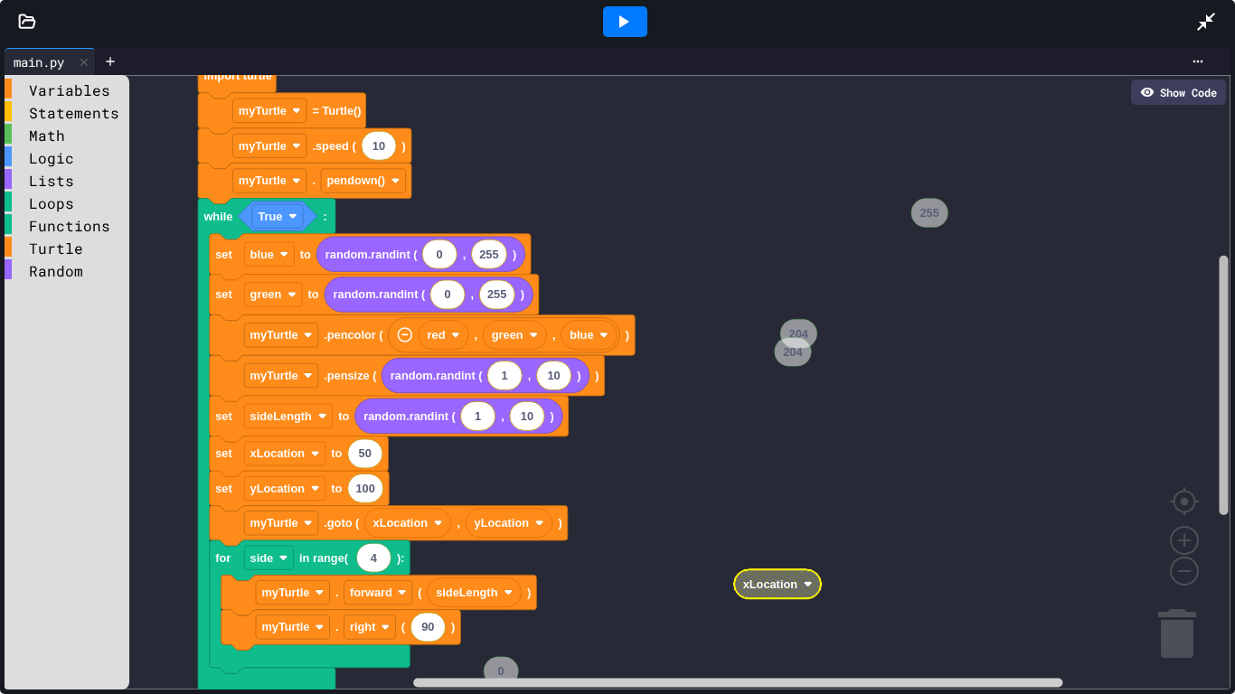
click at [1202, 391] on div "Variables Statements Math Logic Lists Loops Functions Turtle Random # Start cod…" at bounding box center [618, 382] width 1226 height 615
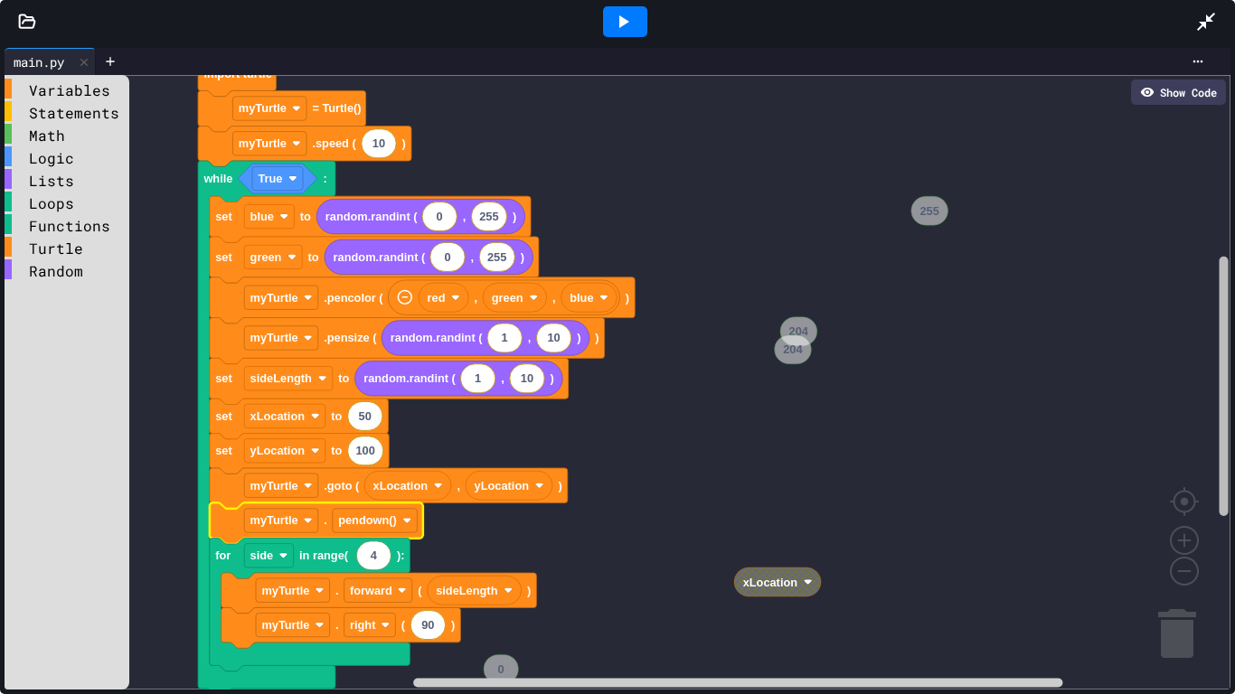
click at [1213, 373] on div "Variables Statements Math Logic Lists Loops Functions Turtle Random # Start cod…" at bounding box center [618, 382] width 1226 height 615
click at [90, 94] on div "Variables" at bounding box center [67, 89] width 125 height 20
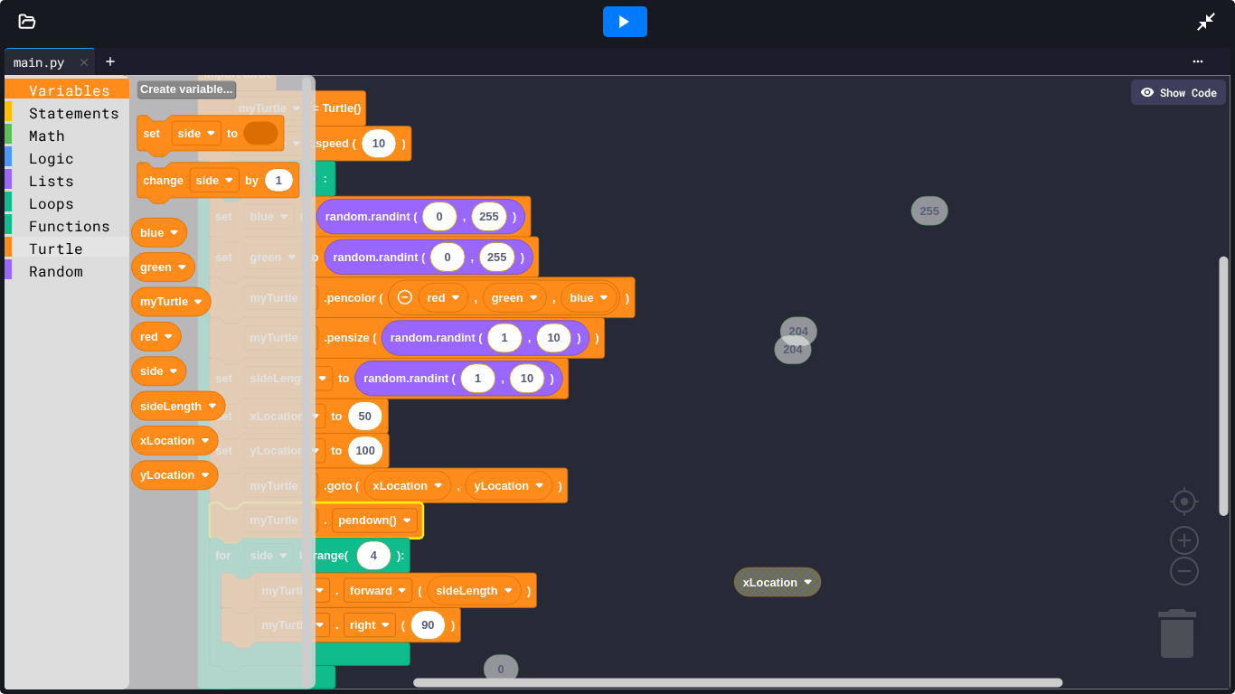
click at [62, 251] on div "Turtle" at bounding box center [67, 247] width 125 height 20
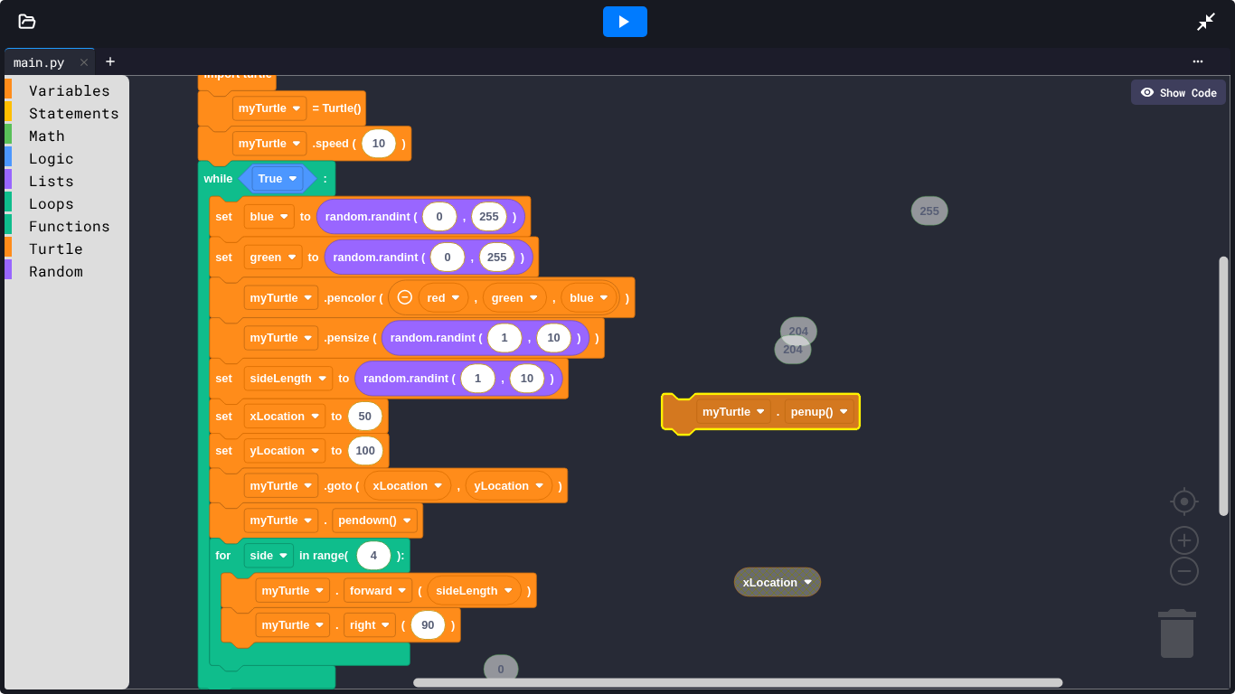
click at [681, 411] on div "Variables Statements Math Logic Lists Loops Functions Turtle Random # Start cod…" at bounding box center [618, 382] width 1226 height 615
click at [1225, 381] on rect "Blockly Workspace" at bounding box center [1224, 387] width 9 height 260
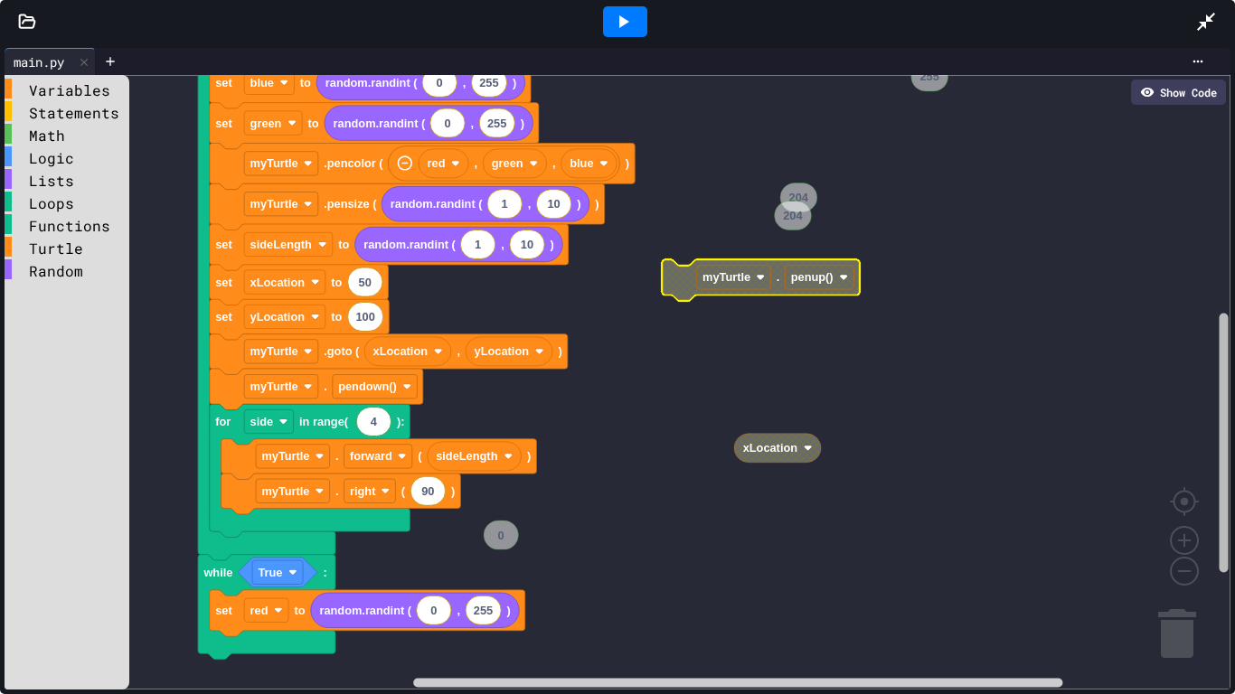
click at [1208, 442] on div "Variables Statements Math Logic Lists Loops Functions Turtle Random # Start cod…" at bounding box center [618, 382] width 1226 height 615
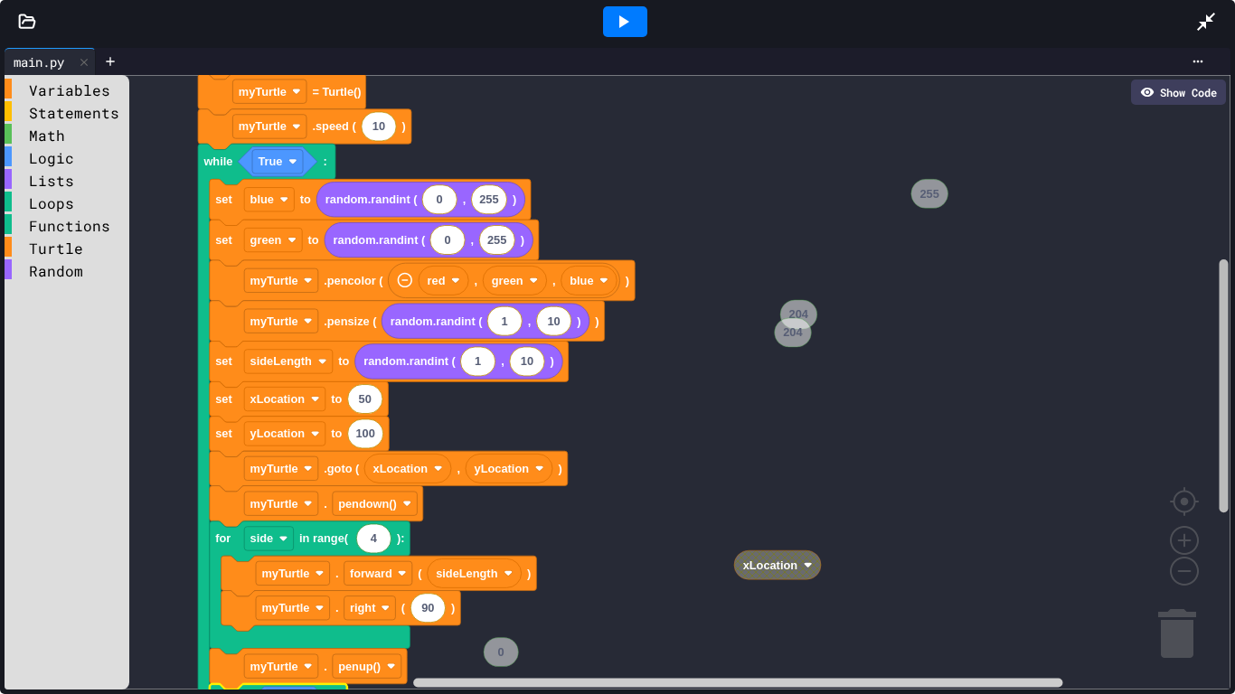
click at [1154, 389] on div "Variables Statements Math Logic Lists Loops Functions Turtle Random # Start cod…" at bounding box center [618, 382] width 1226 height 615
click at [59, 91] on div "Variables" at bounding box center [67, 89] width 125 height 20
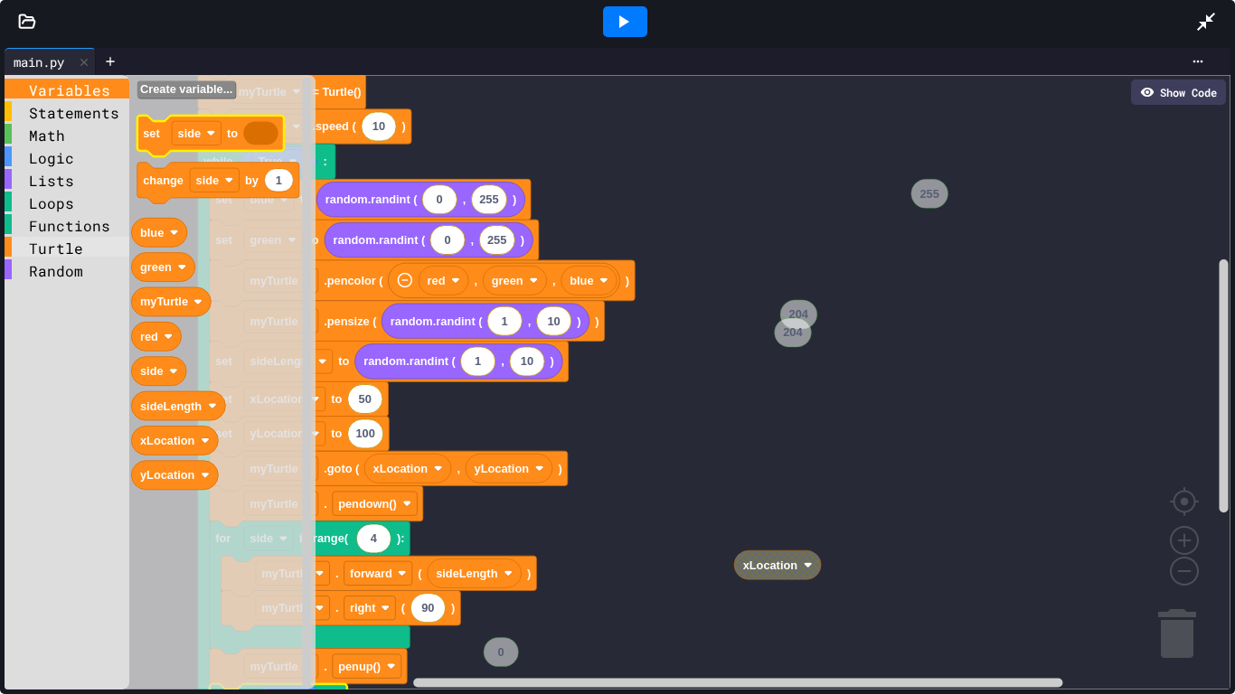
click at [63, 253] on div "Turtle" at bounding box center [67, 247] width 125 height 20
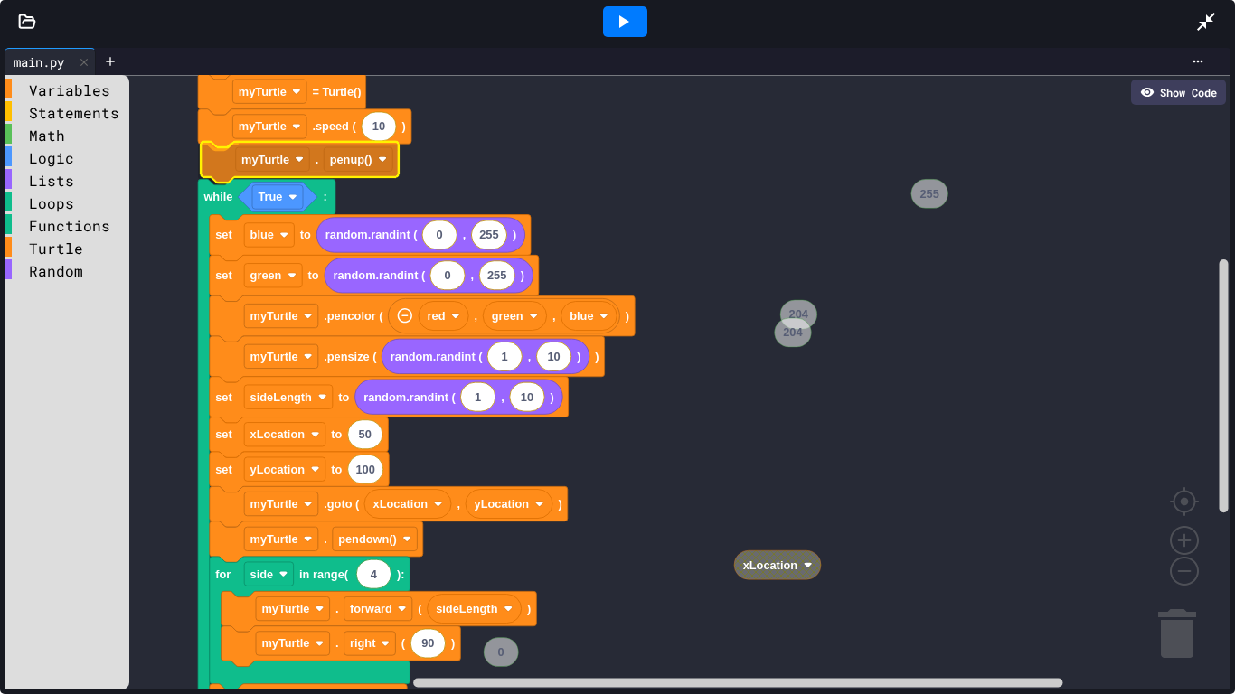
click at [230, 157] on div "Variables Statements Math Logic Lists Loops Functions Turtle Random # Start cod…" at bounding box center [618, 382] width 1226 height 615
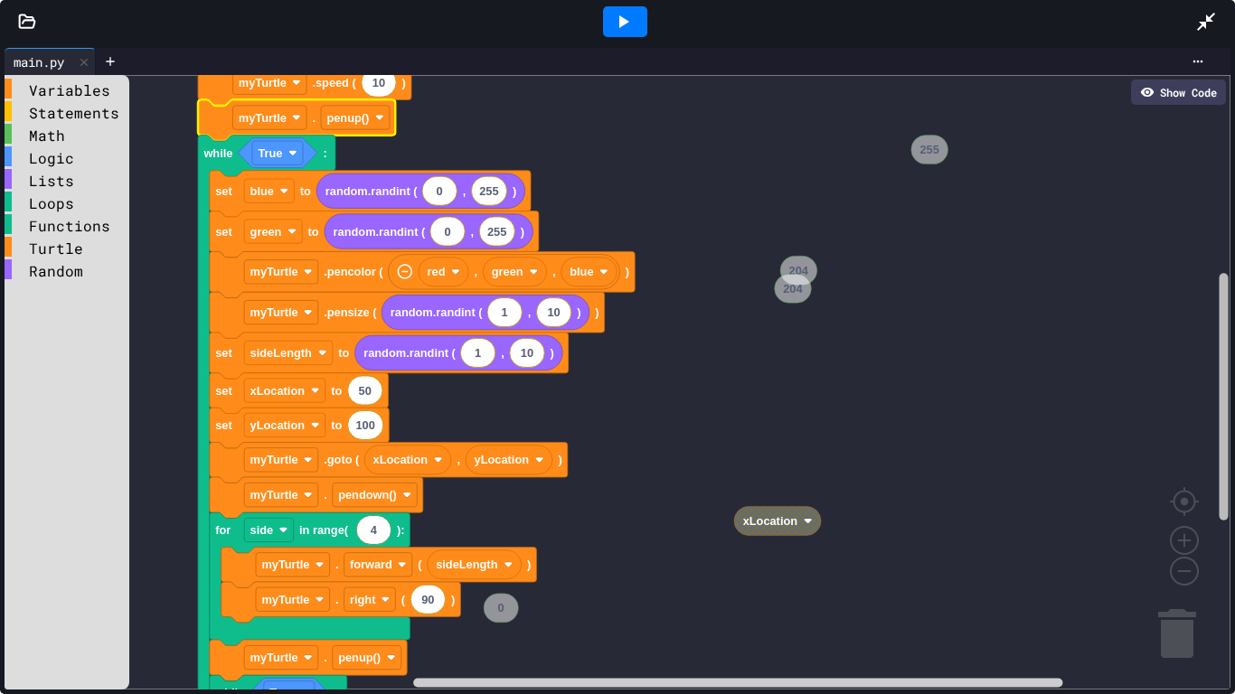
click at [1221, 342] on rect "Blockly Workspace" at bounding box center [1224, 396] width 9 height 247
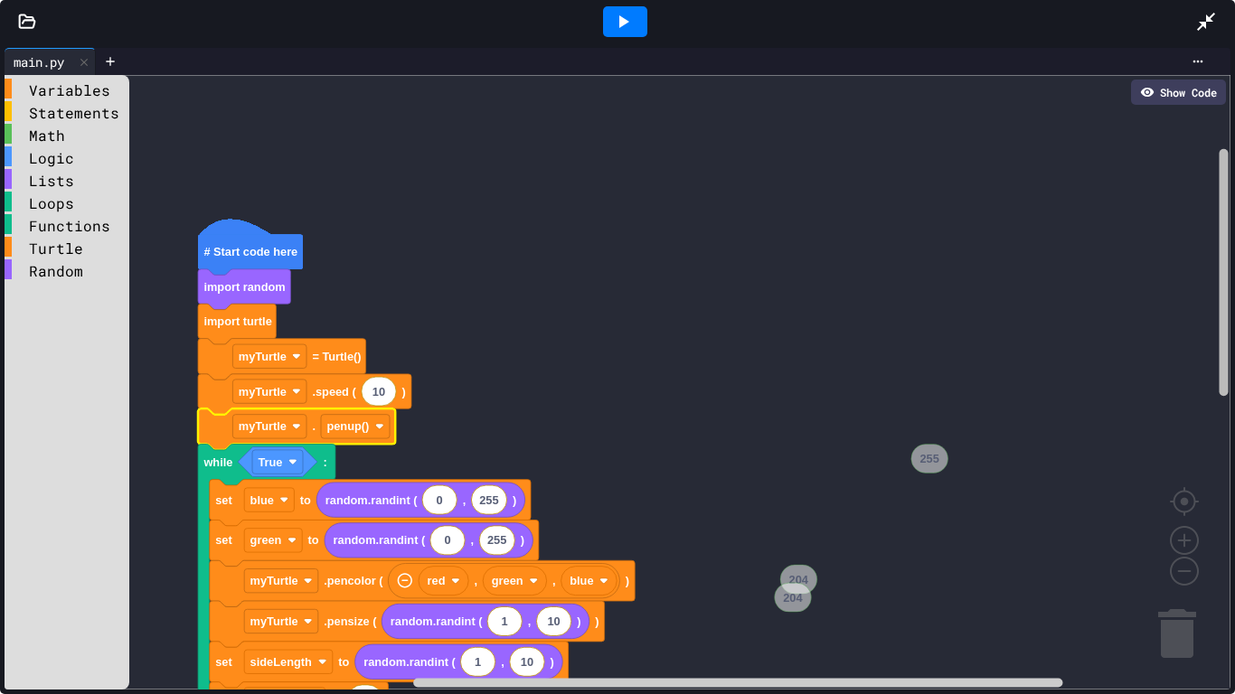
click at [1201, 186] on div "Variables Statements Math Logic Lists Loops Functions Turtle Random # Start cod…" at bounding box center [618, 382] width 1226 height 615
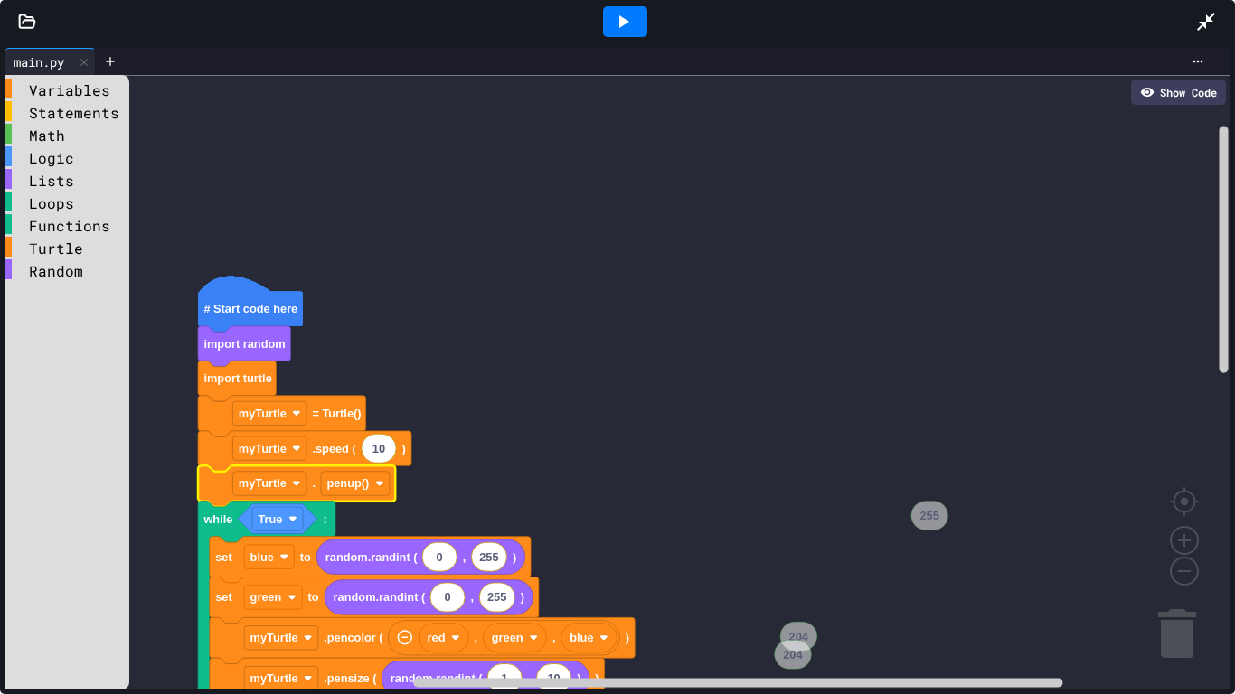
click at [206, 307] on text "# Start code here" at bounding box center [250, 309] width 94 height 14
click at [206, 309] on text "# Start code here" at bounding box center [250, 309] width 94 height 14
click at [210, 311] on rect "Blockly Workspace" at bounding box center [210, 312] width 2 height 2
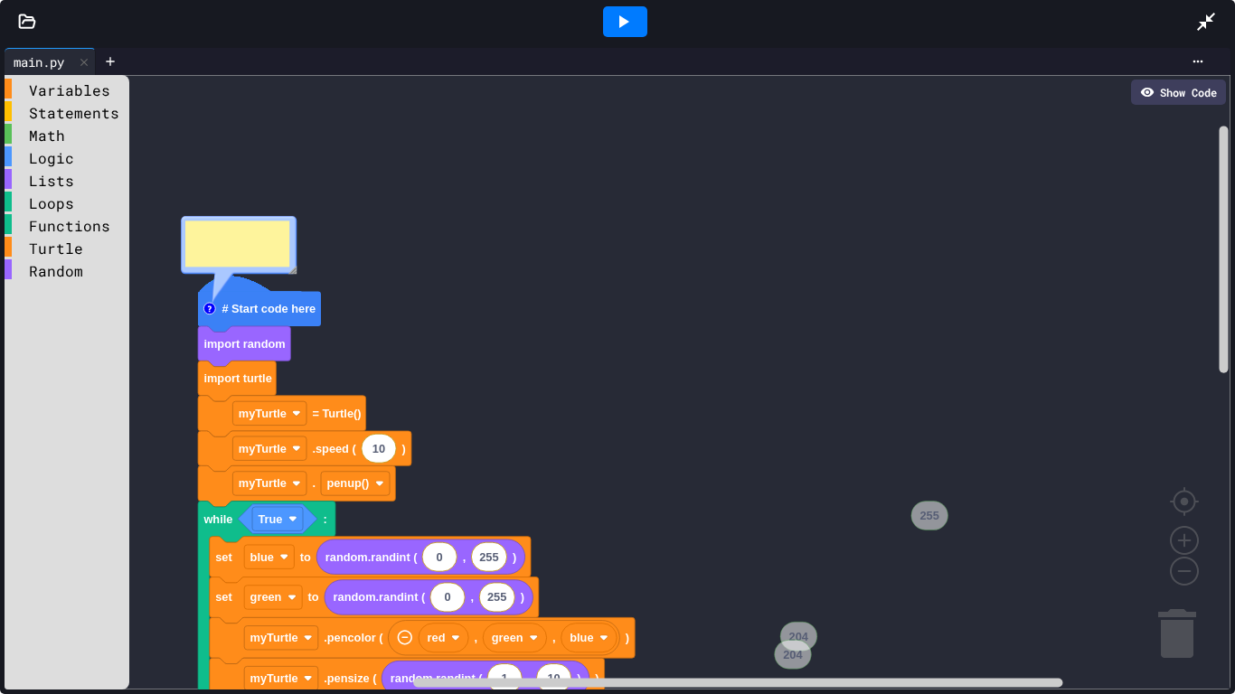
type textarea "********"
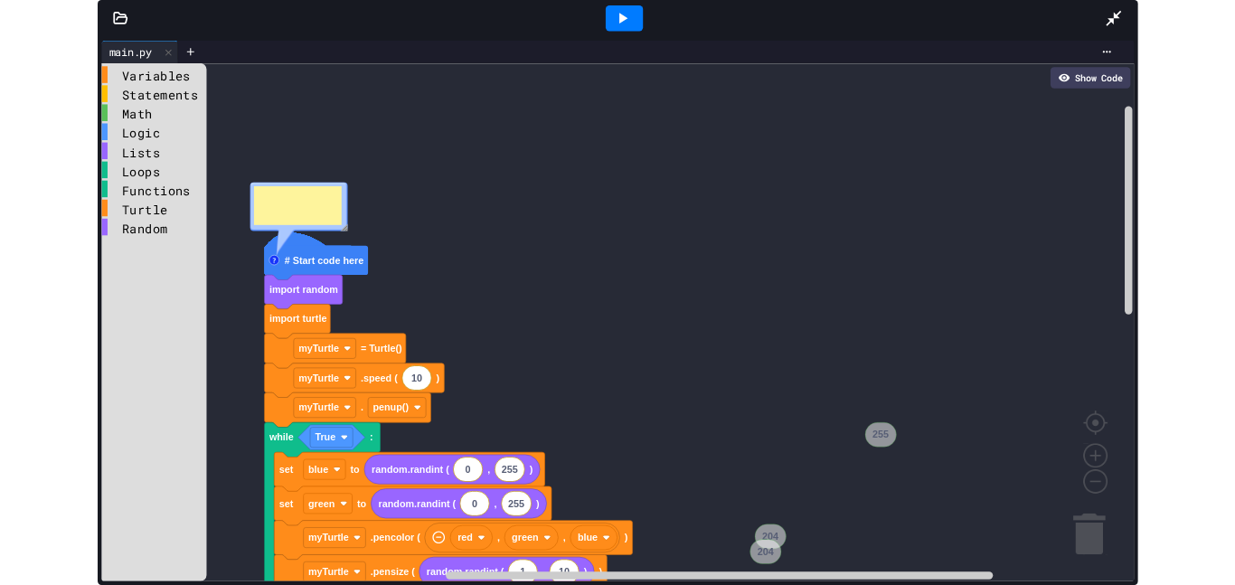
scroll to position [95, 0]
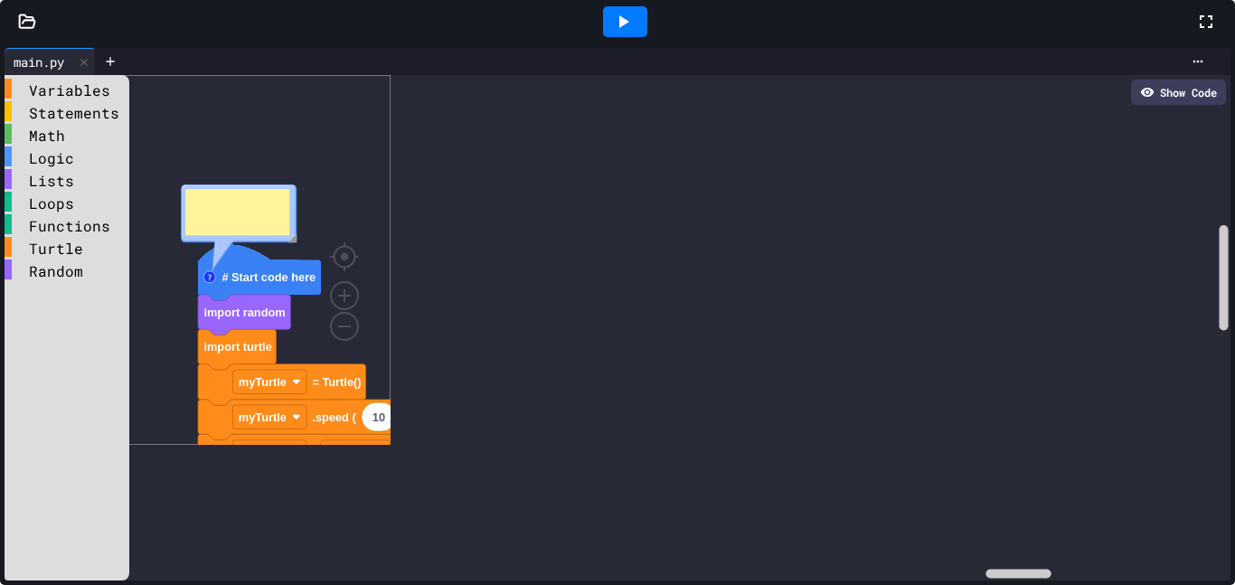
type textarea "**********"
